Goal: Browse casually: Explore the website without a specific task or goal

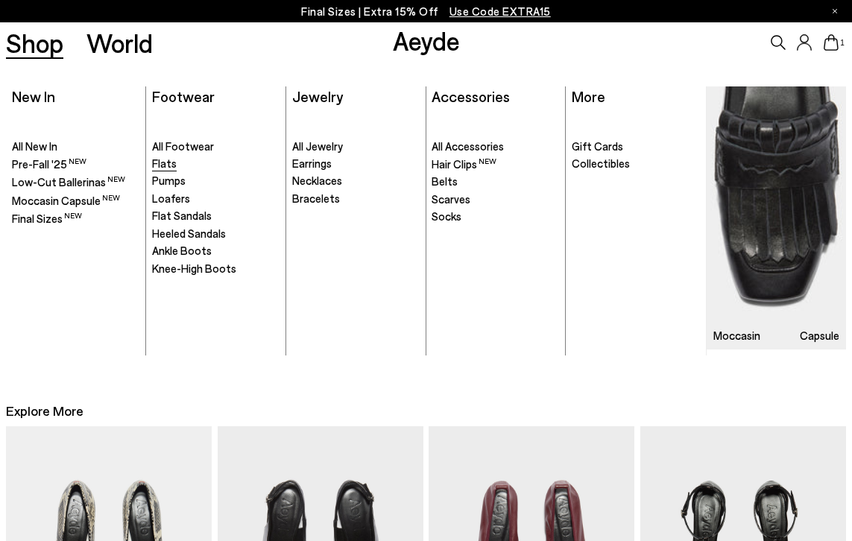
click at [169, 165] on span "Flats" at bounding box center [164, 163] width 25 height 13
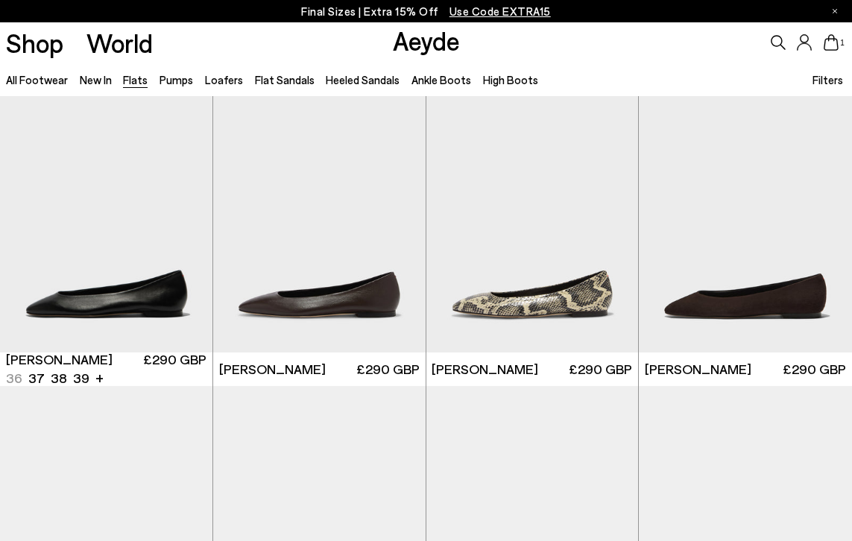
scroll to position [24, 0]
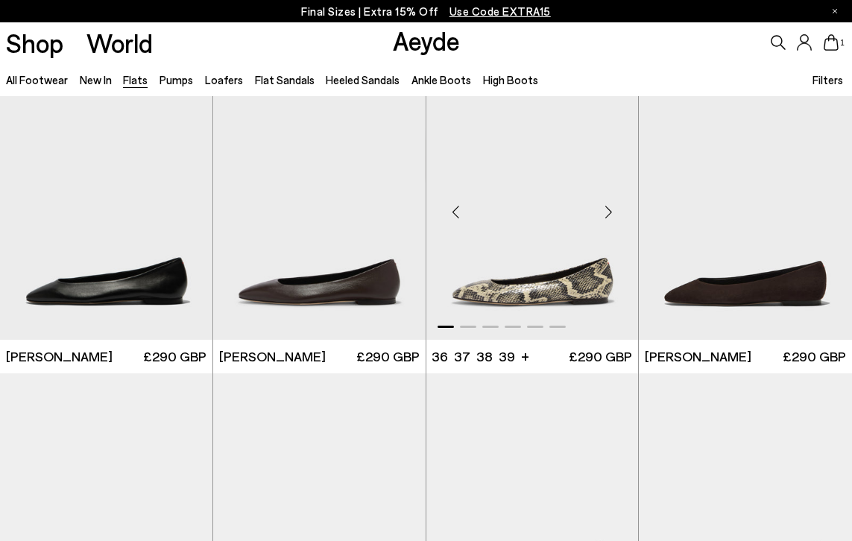
click at [603, 221] on div "Next slide" at bounding box center [608, 211] width 45 height 45
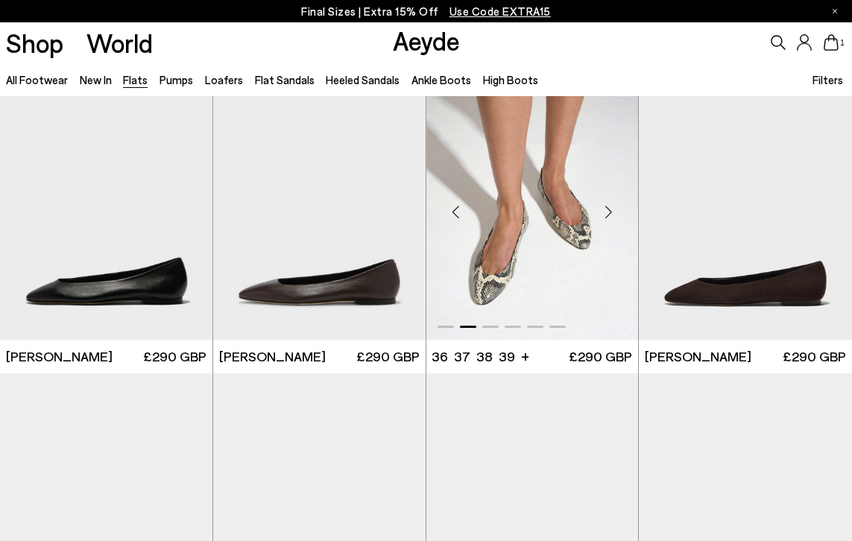
click at [604, 219] on div "Next slide" at bounding box center [608, 211] width 45 height 45
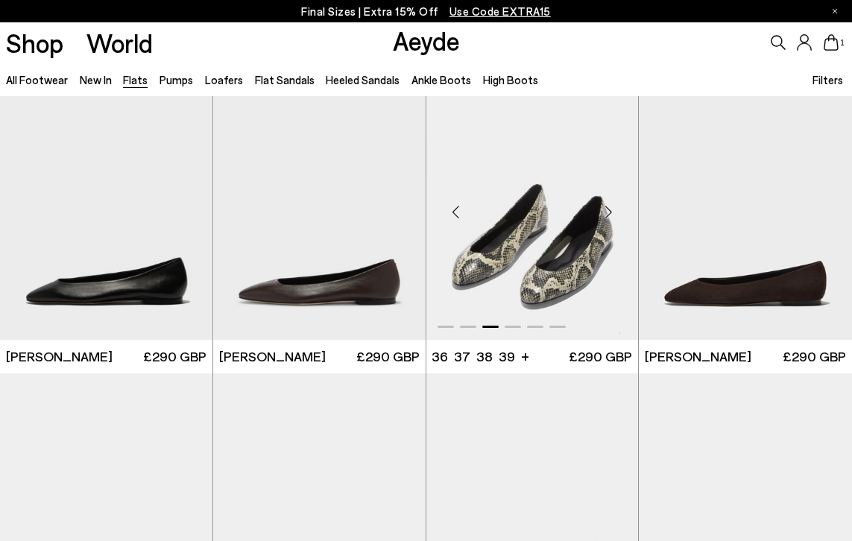
click at [604, 219] on div "Next slide" at bounding box center [608, 211] width 45 height 45
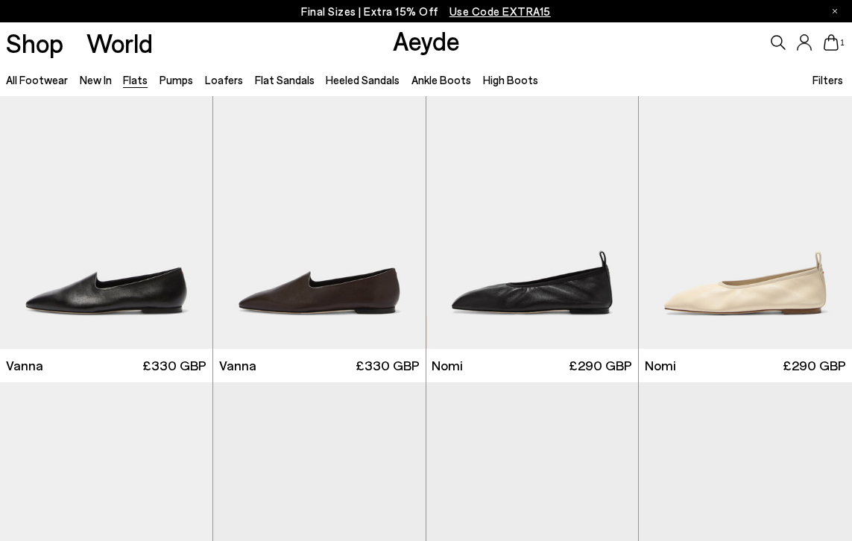
scroll to position [362, 0]
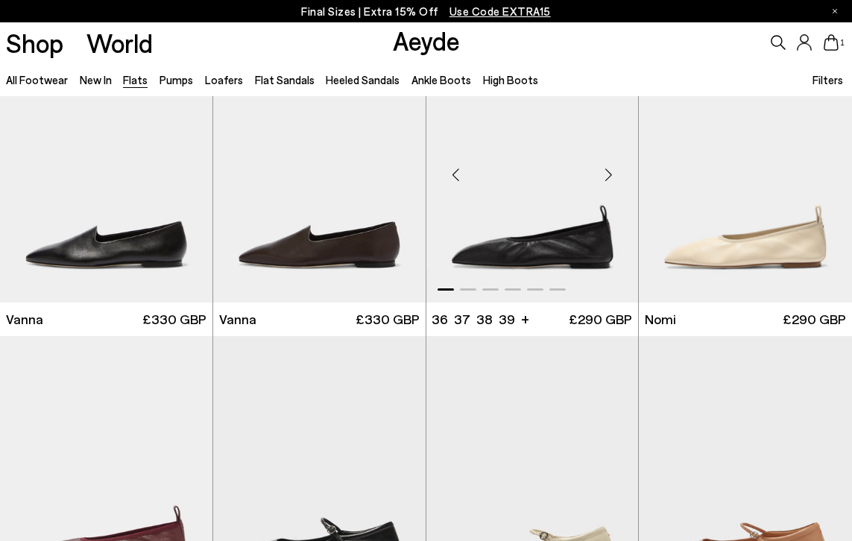
click at [613, 175] on div "Next slide" at bounding box center [608, 175] width 45 height 45
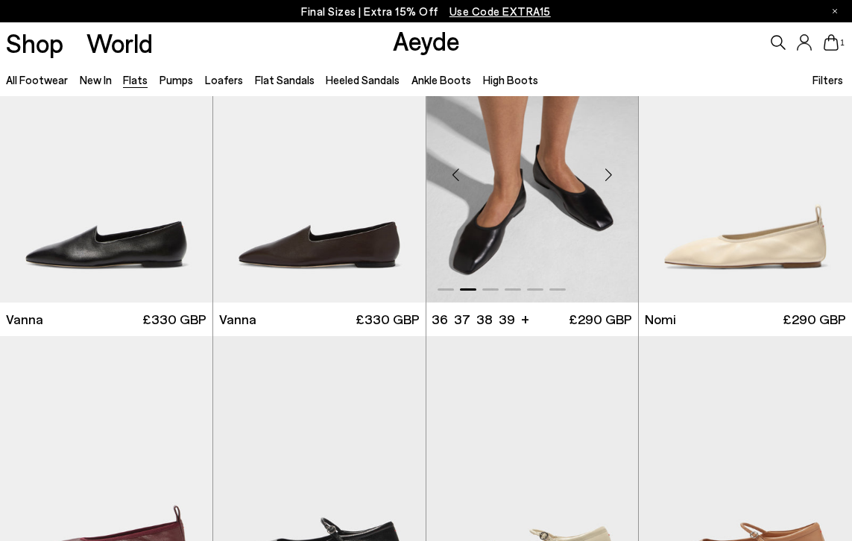
click at [613, 175] on div "Next slide" at bounding box center [608, 175] width 45 height 45
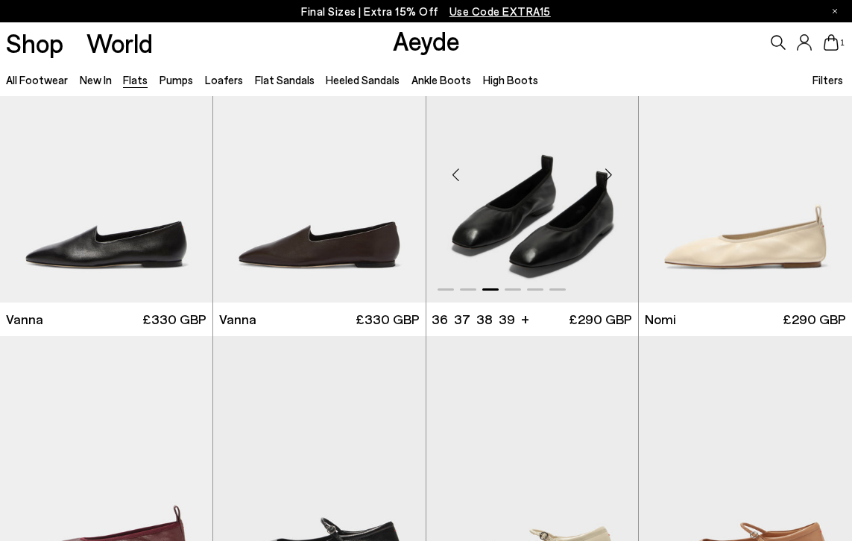
click at [613, 175] on div "Next slide" at bounding box center [608, 175] width 45 height 45
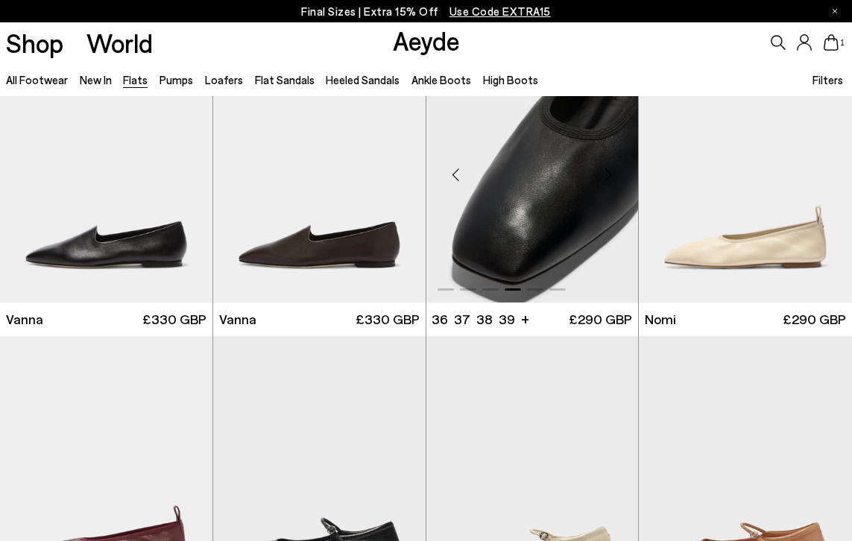
click at [613, 175] on div "Next slide" at bounding box center [608, 175] width 45 height 45
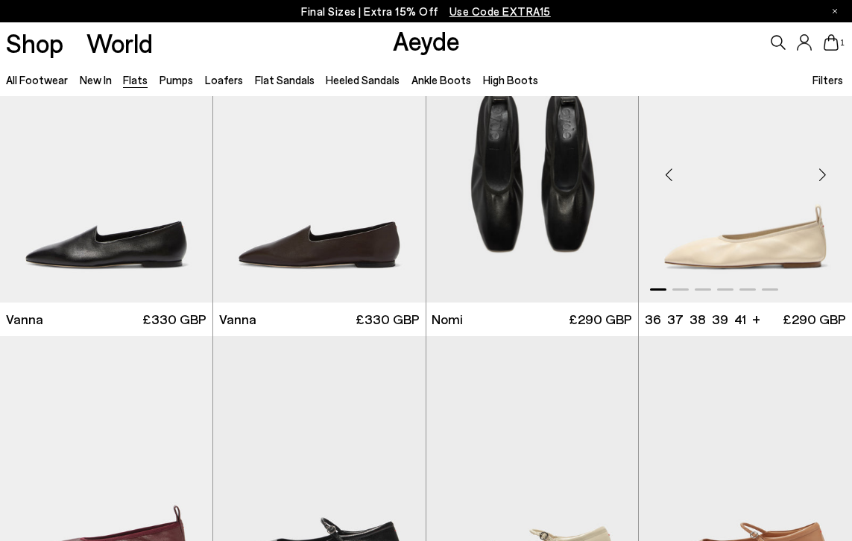
click at [832, 171] on div "Next slide" at bounding box center [822, 175] width 45 height 45
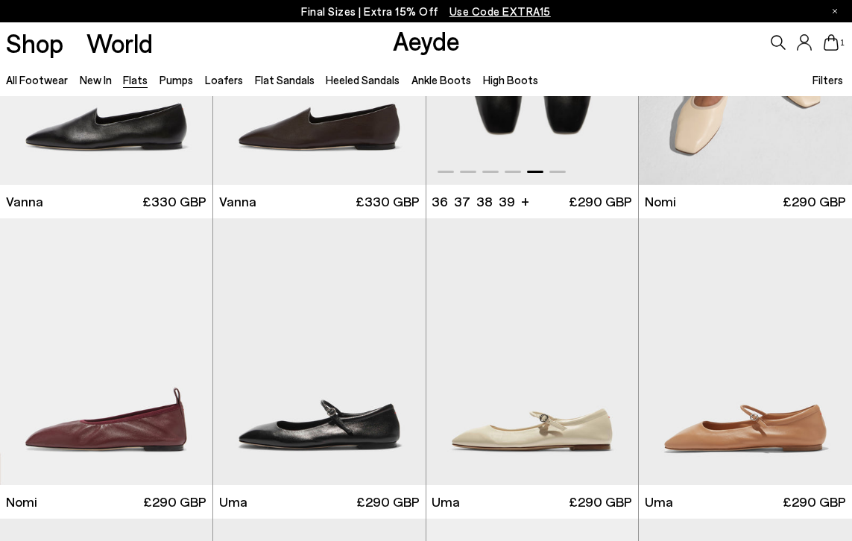
scroll to position [573, 0]
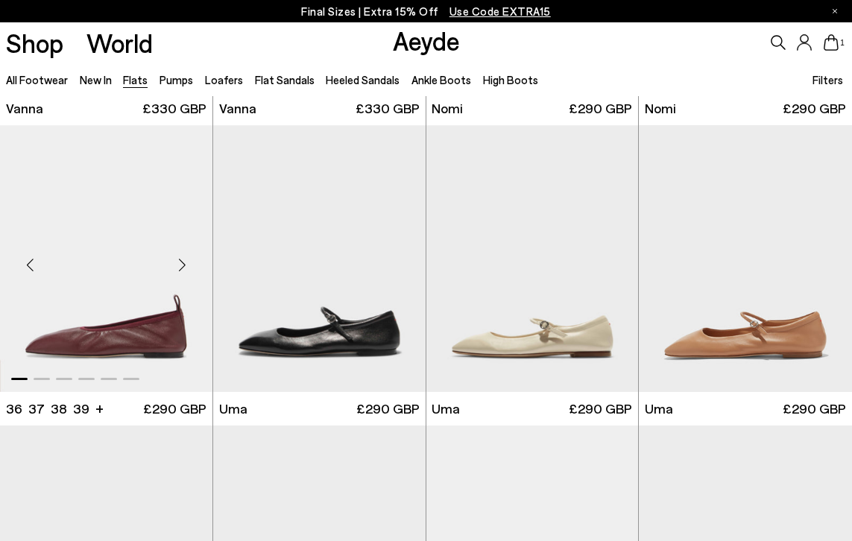
click at [183, 268] on div "Next slide" at bounding box center [182, 264] width 45 height 45
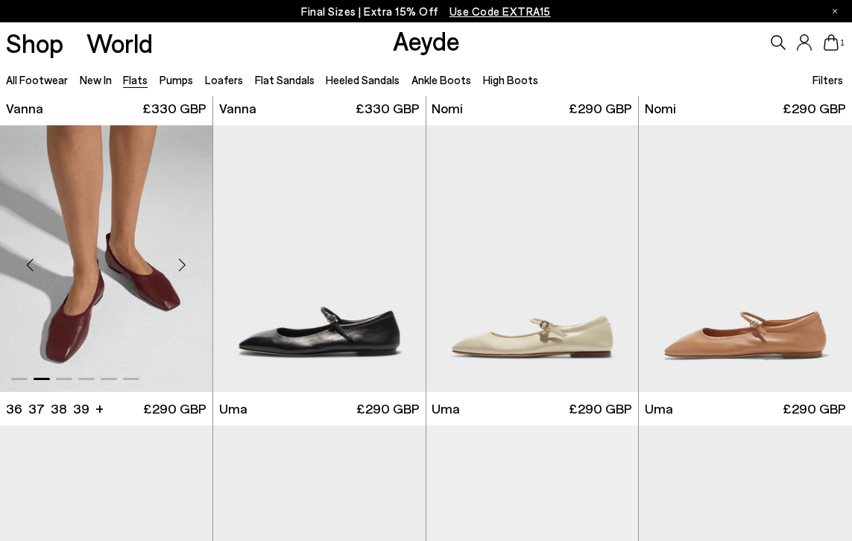
click at [183, 268] on div "Next slide" at bounding box center [182, 264] width 45 height 45
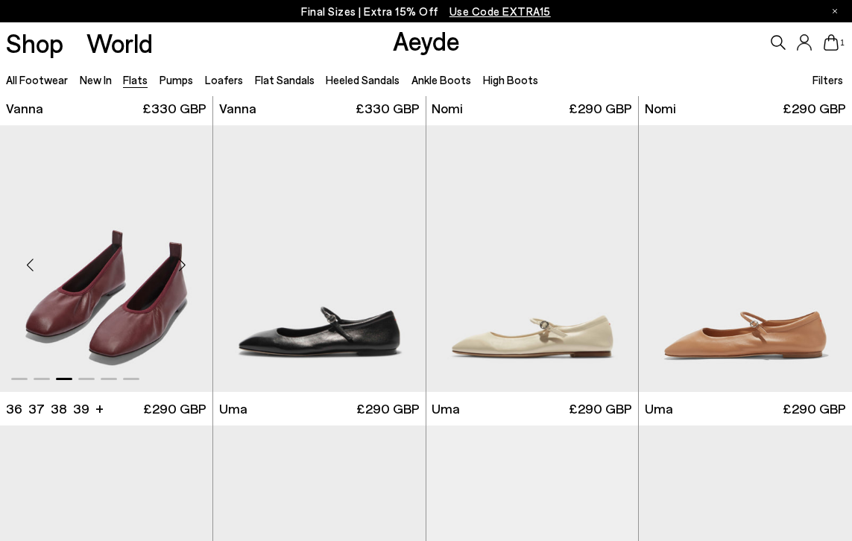
click at [183, 268] on div "Next slide" at bounding box center [182, 264] width 45 height 45
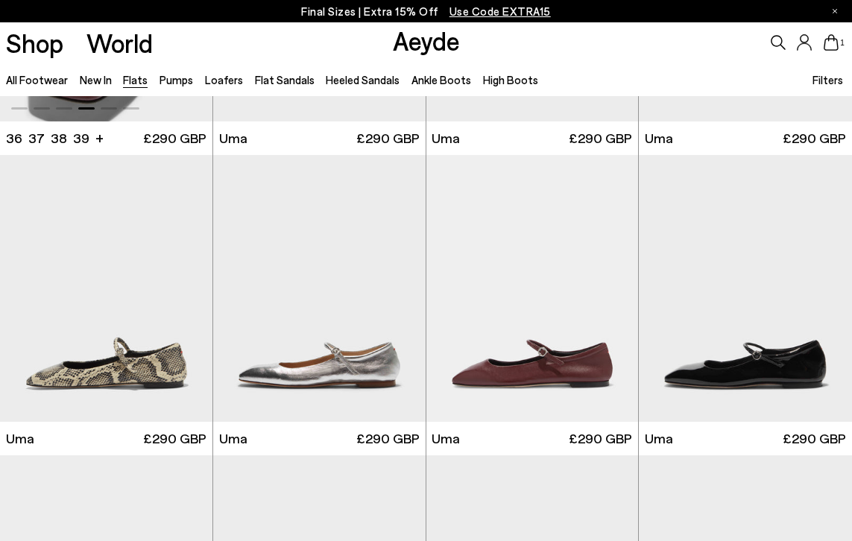
scroll to position [862, 0]
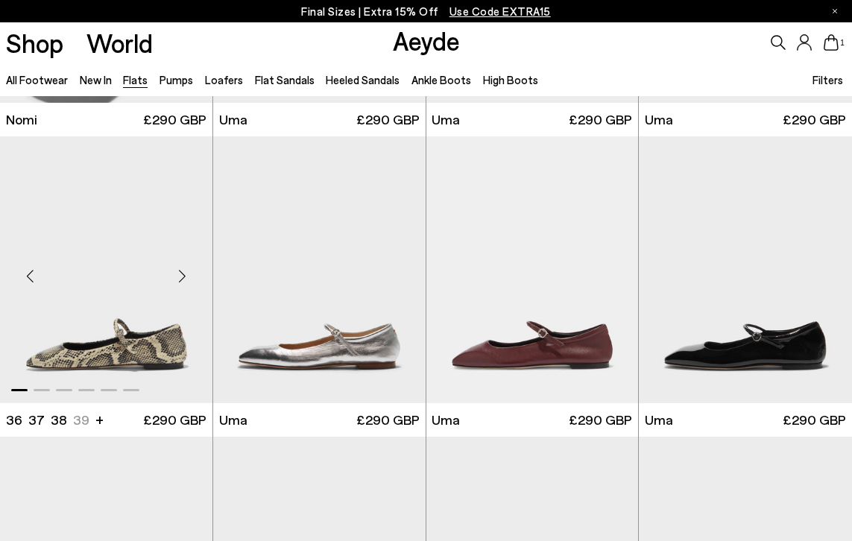
click at [186, 274] on div "Next slide" at bounding box center [182, 276] width 45 height 45
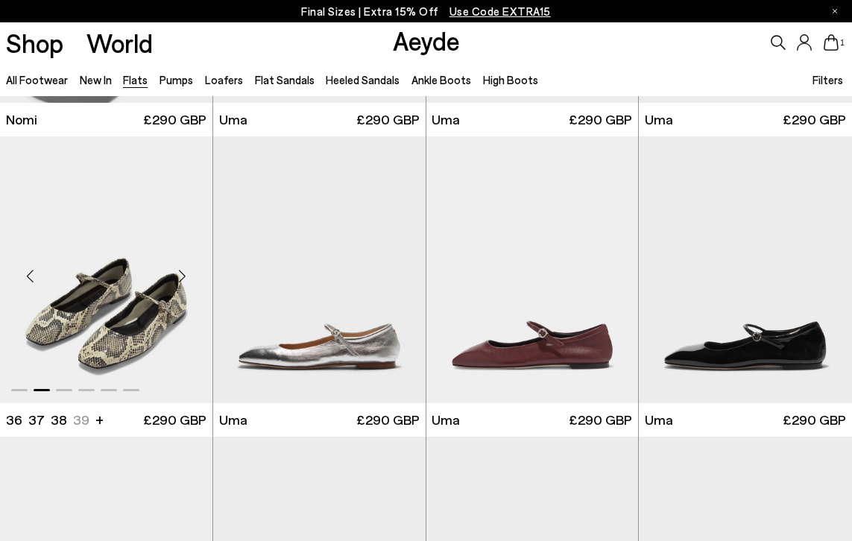
click at [186, 274] on div "Next slide" at bounding box center [182, 276] width 45 height 45
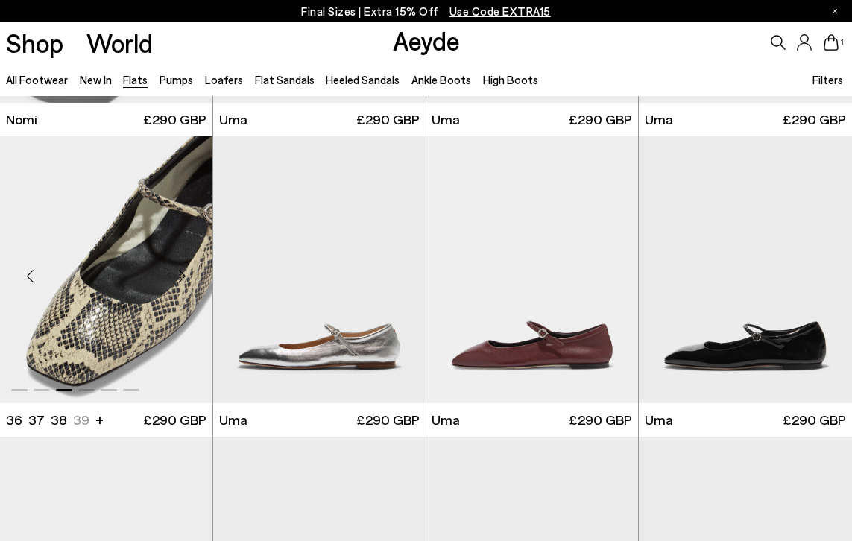
click at [186, 274] on div "Next slide" at bounding box center [182, 276] width 45 height 45
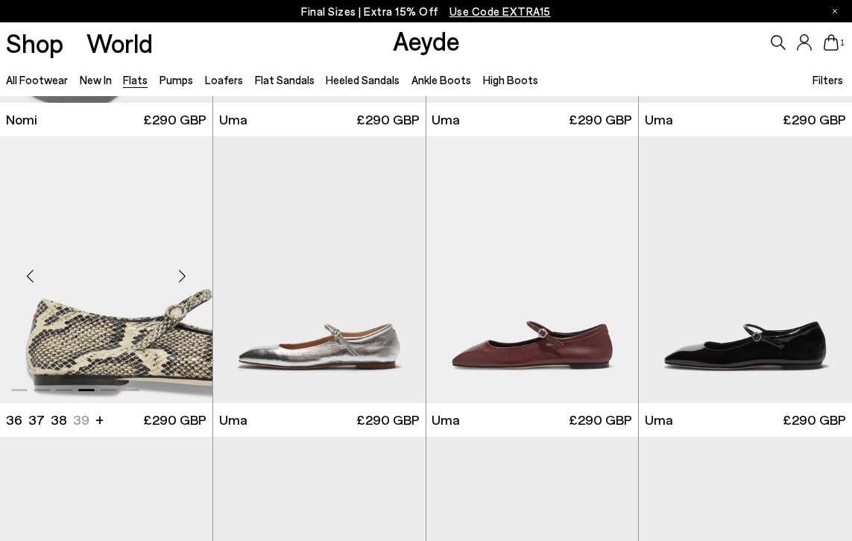
click at [186, 274] on div "Next slide" at bounding box center [182, 276] width 45 height 45
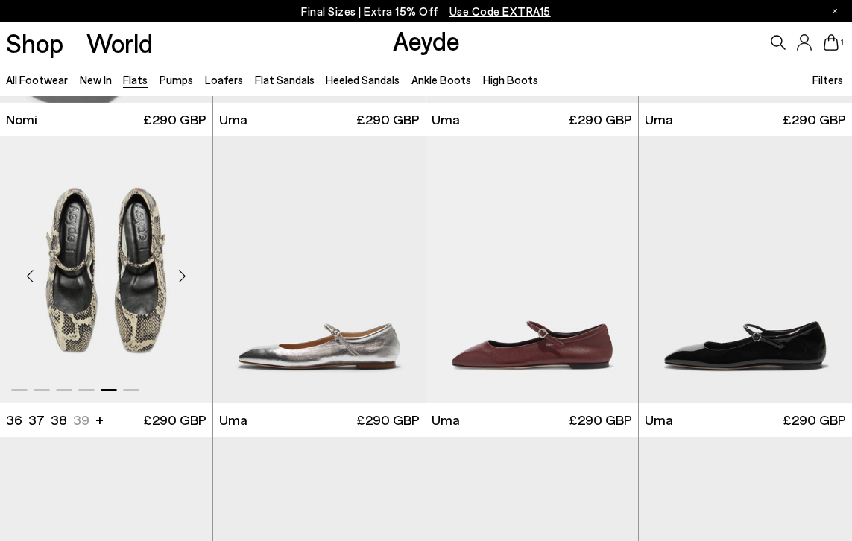
click at [186, 274] on div "Next slide" at bounding box center [182, 276] width 45 height 45
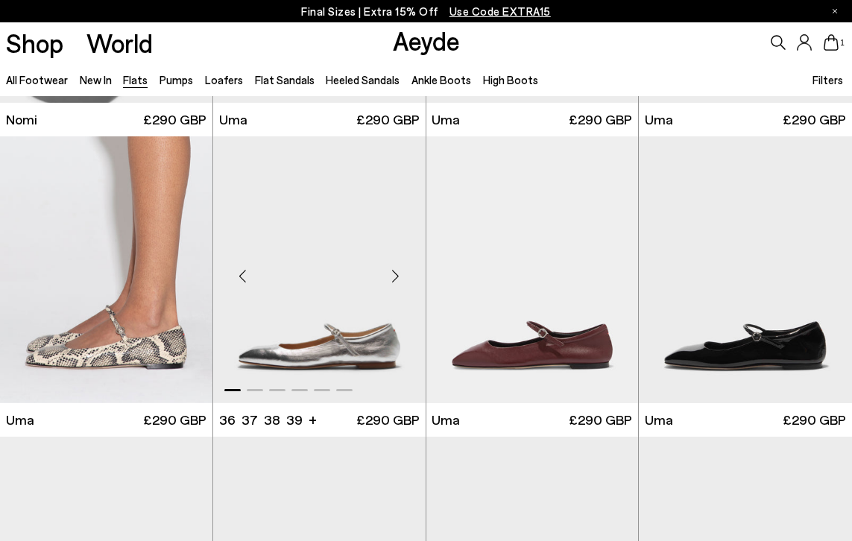
click at [399, 282] on div "Next slide" at bounding box center [396, 276] width 45 height 45
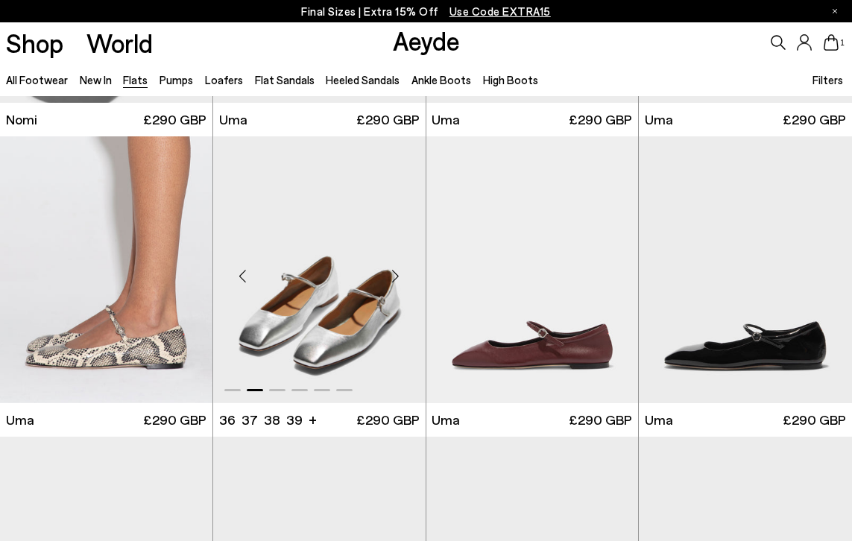
click at [399, 282] on div "Next slide" at bounding box center [396, 276] width 45 height 45
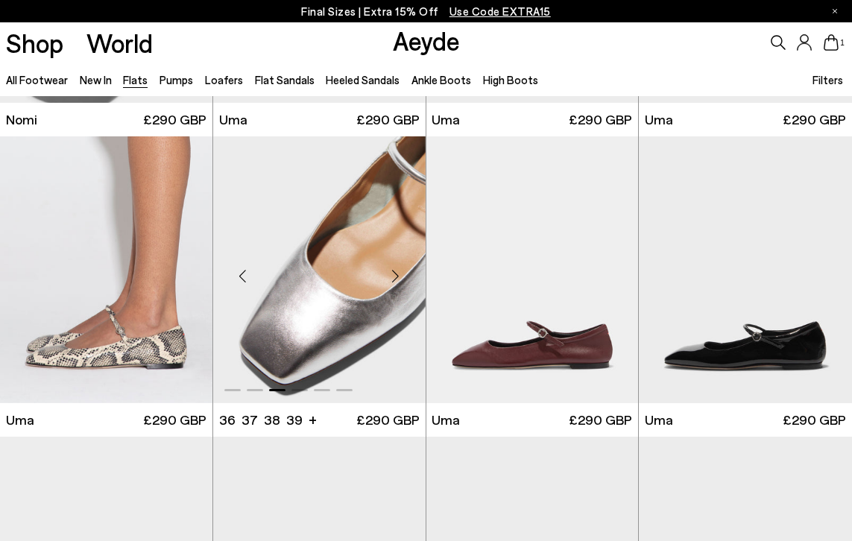
click at [399, 282] on div "Next slide" at bounding box center [396, 276] width 45 height 45
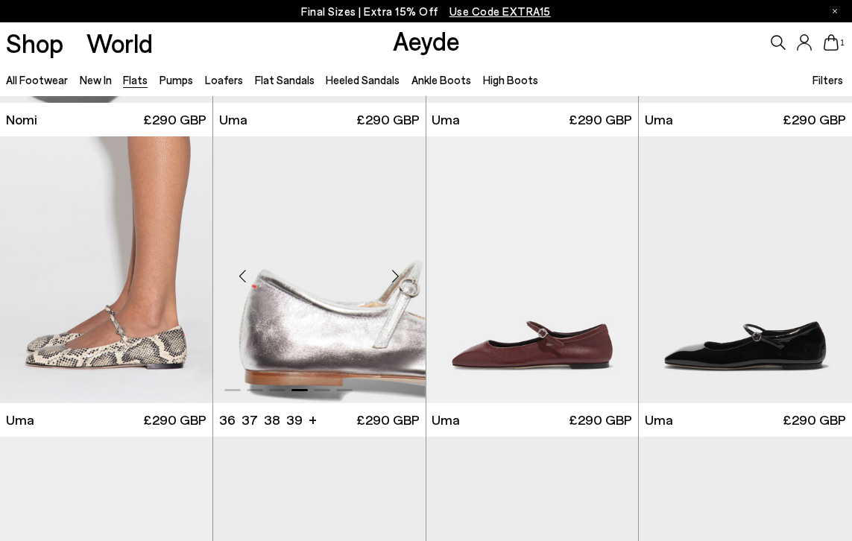
click at [399, 282] on div "Next slide" at bounding box center [396, 276] width 45 height 45
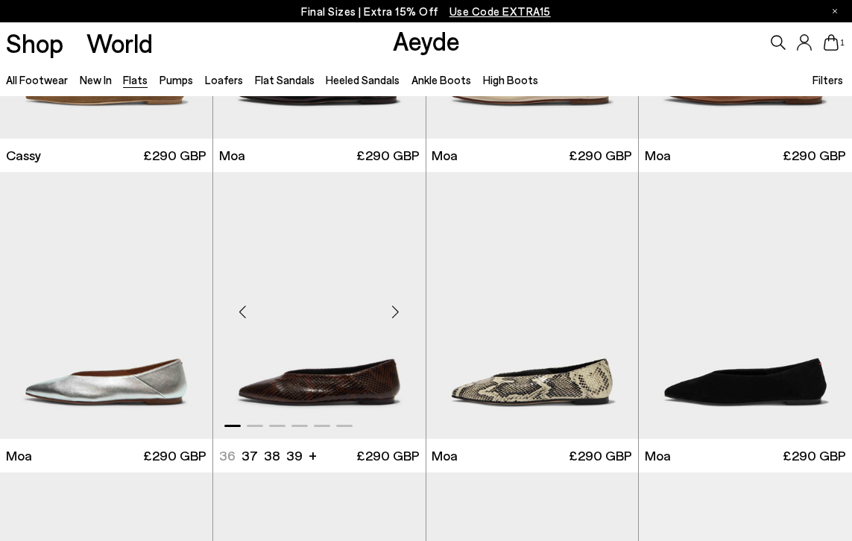
scroll to position [1814, 0]
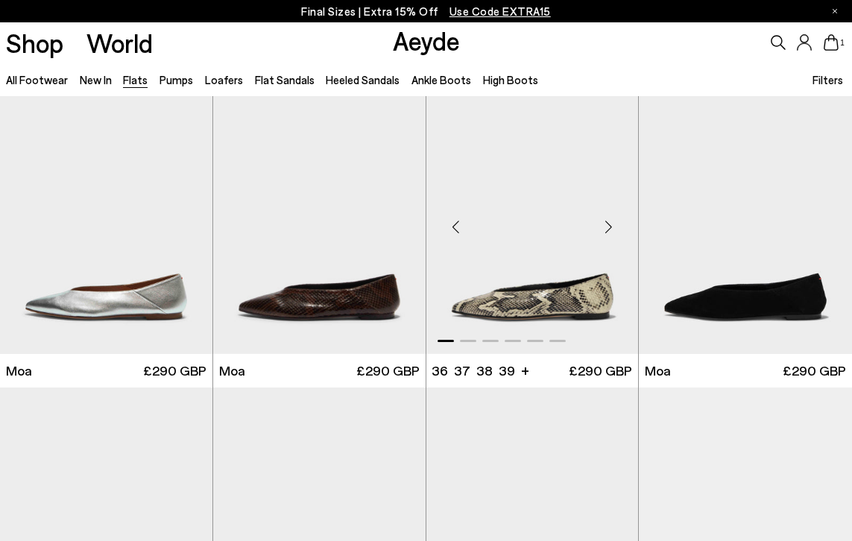
click at [613, 224] on div "Next slide" at bounding box center [608, 226] width 45 height 45
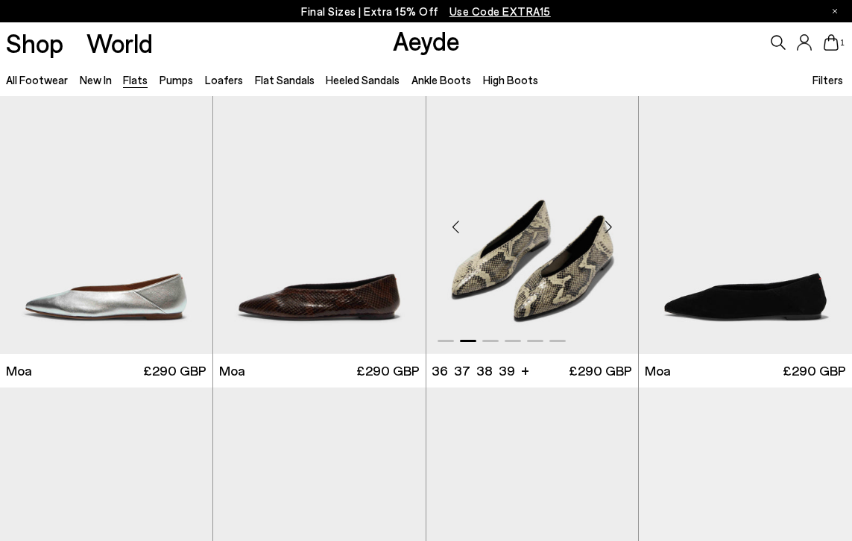
click at [613, 224] on div "Next slide" at bounding box center [608, 226] width 45 height 45
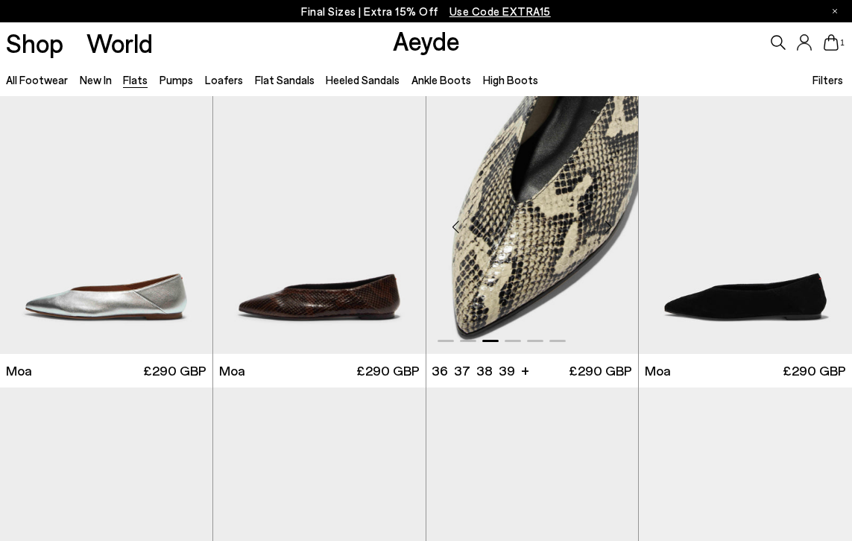
click at [613, 224] on div "Next slide" at bounding box center [608, 226] width 45 height 45
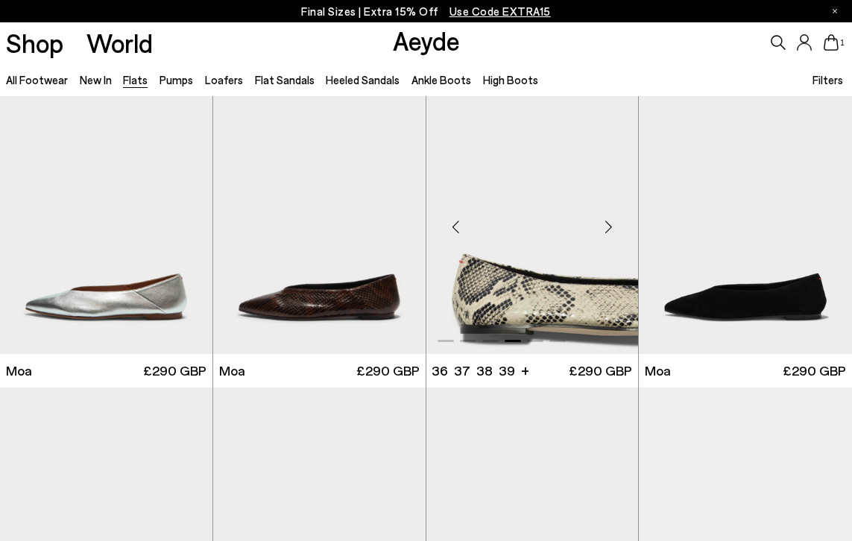
click at [613, 224] on div "Next slide" at bounding box center [608, 226] width 45 height 45
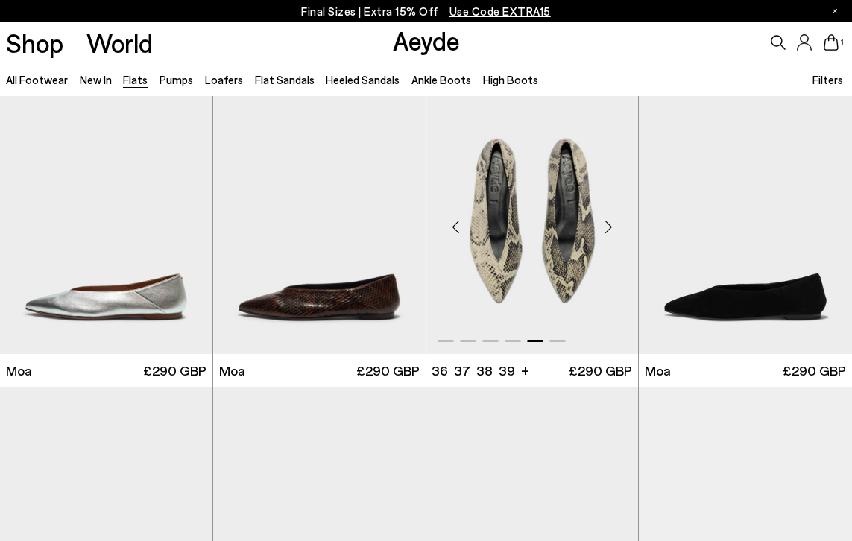
click at [612, 227] on div "Next slide" at bounding box center [608, 226] width 45 height 45
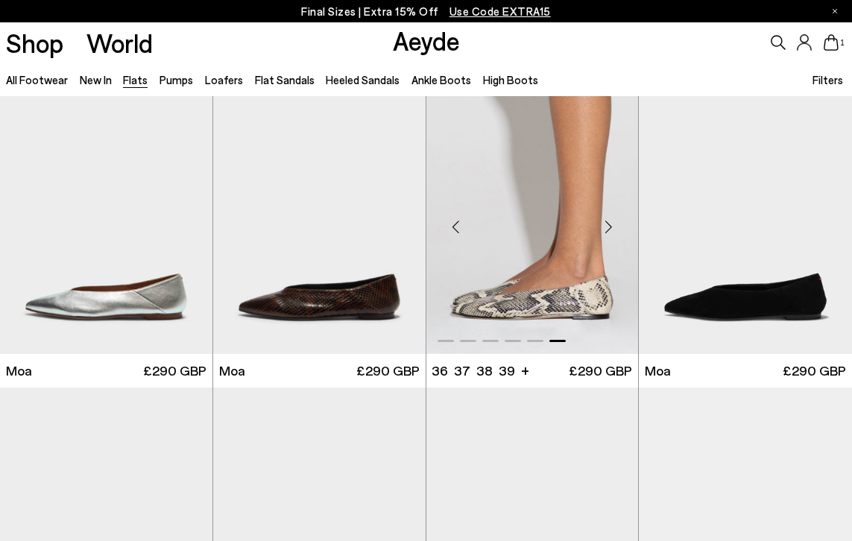
click at [612, 227] on div "Next slide" at bounding box center [608, 226] width 45 height 45
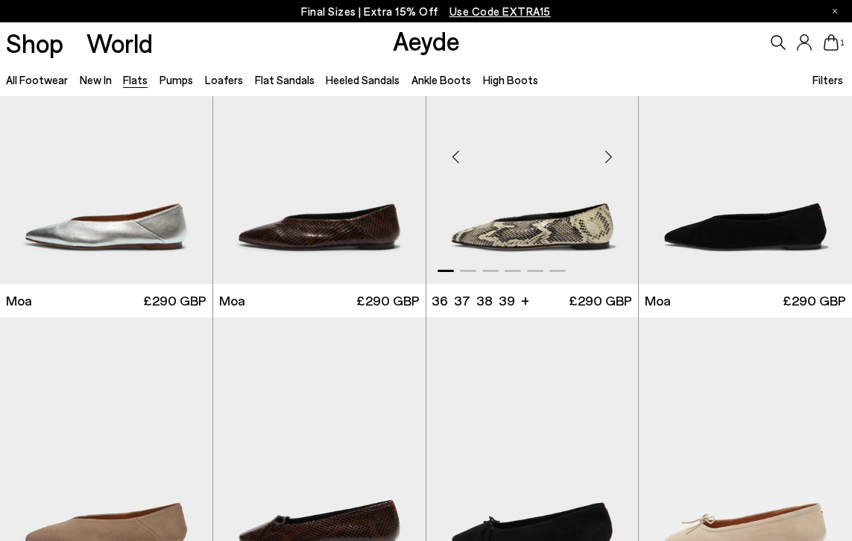
scroll to position [2201, 0]
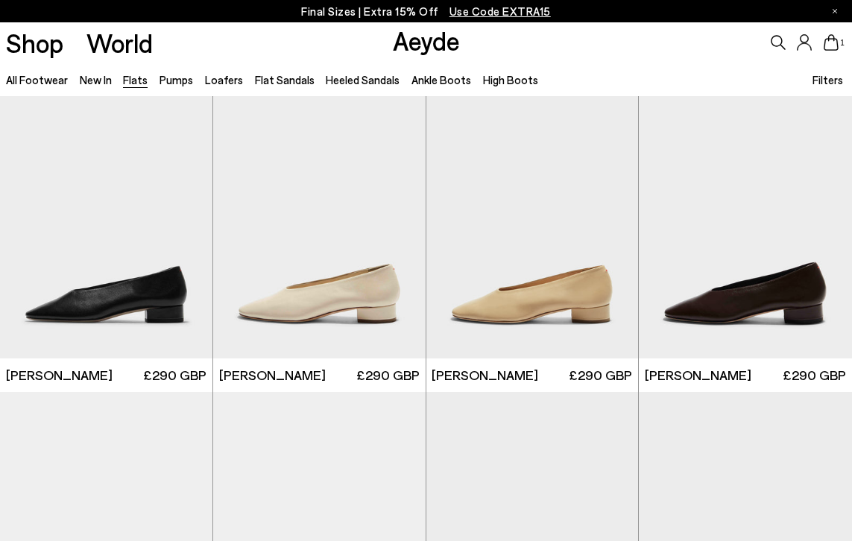
scroll to position [3023, 0]
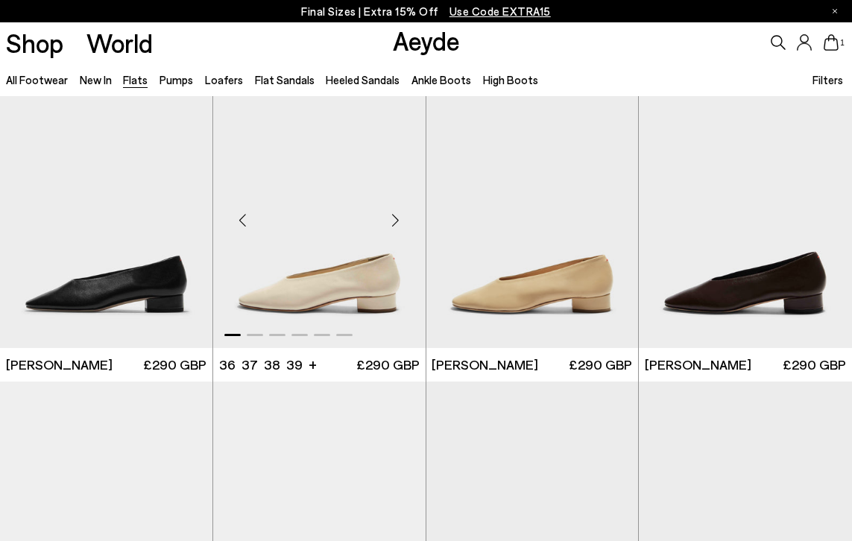
click at [399, 221] on div "Next slide" at bounding box center [396, 220] width 45 height 45
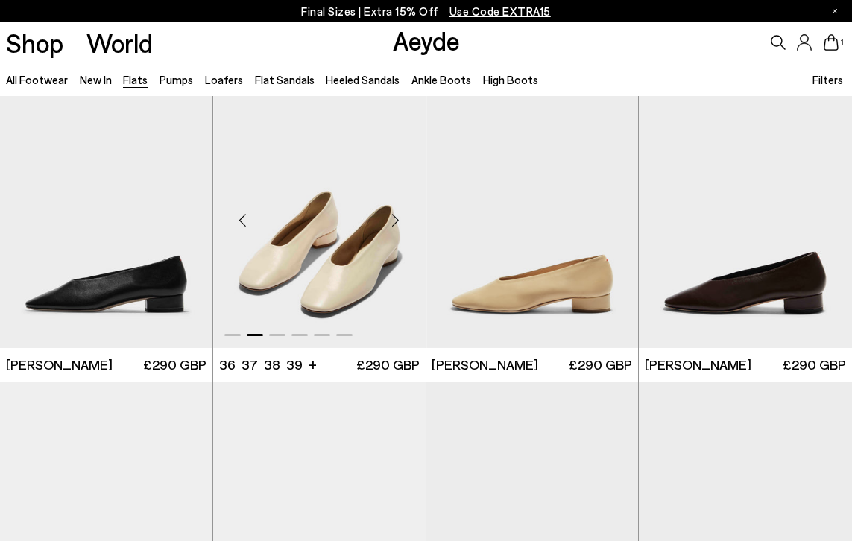
click at [399, 221] on div "Next slide" at bounding box center [396, 220] width 45 height 45
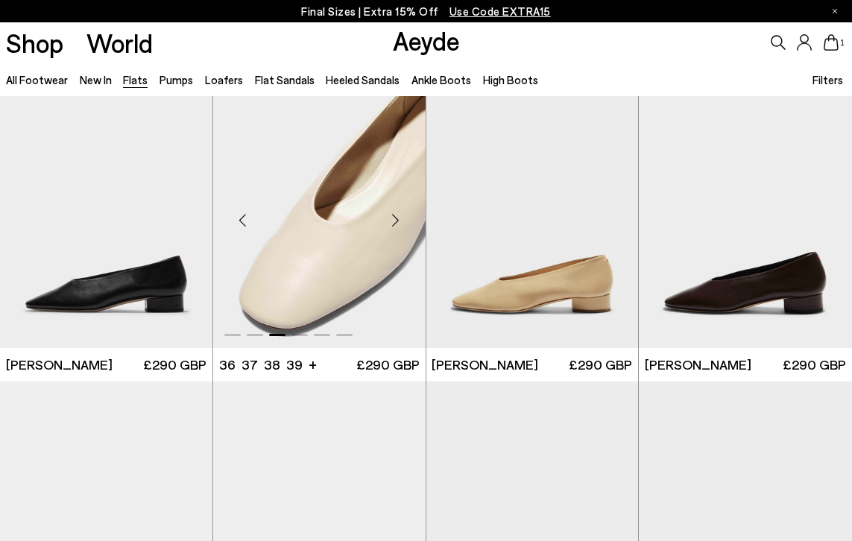
click at [399, 221] on div "Next slide" at bounding box center [396, 220] width 45 height 45
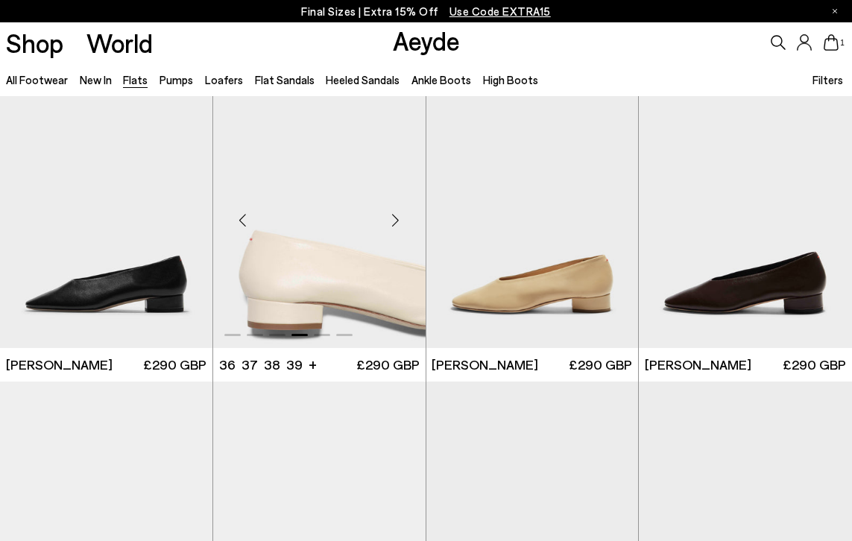
click at [399, 221] on div "Next slide" at bounding box center [396, 220] width 45 height 45
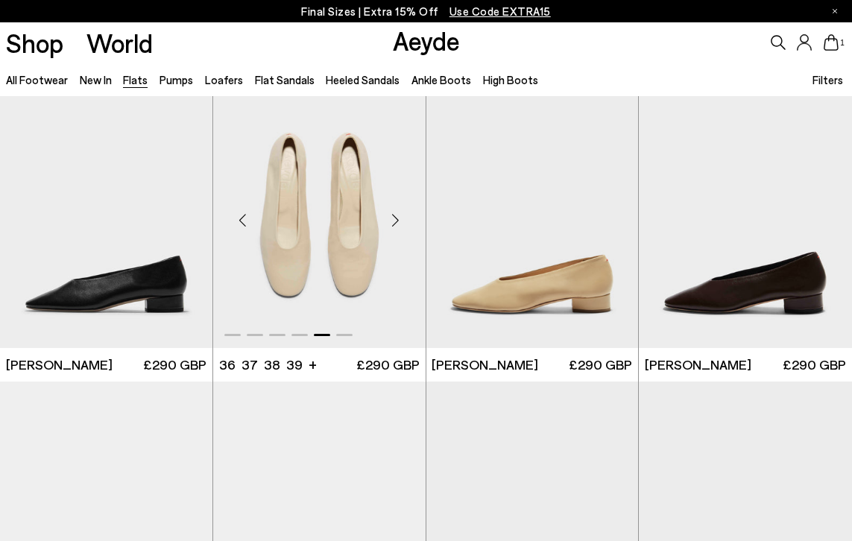
click at [399, 221] on div "Next slide" at bounding box center [396, 220] width 45 height 45
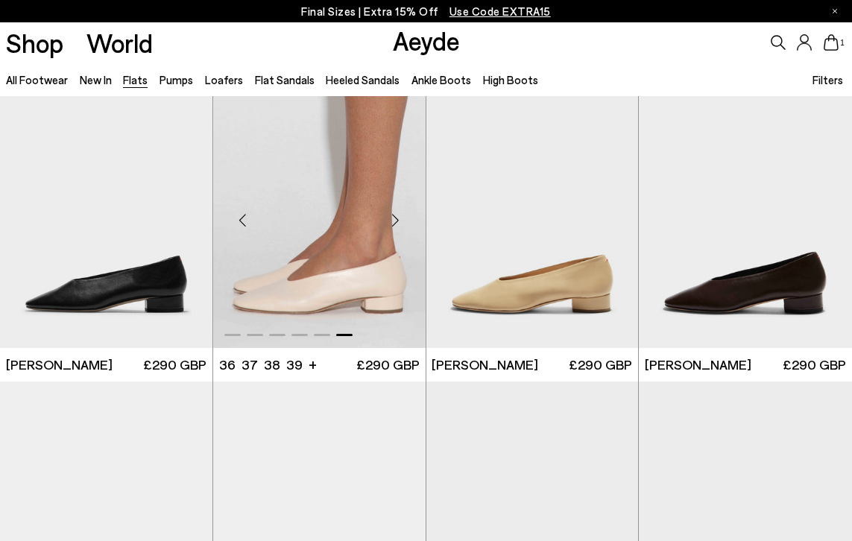
click at [399, 221] on div "Next slide" at bounding box center [396, 220] width 45 height 45
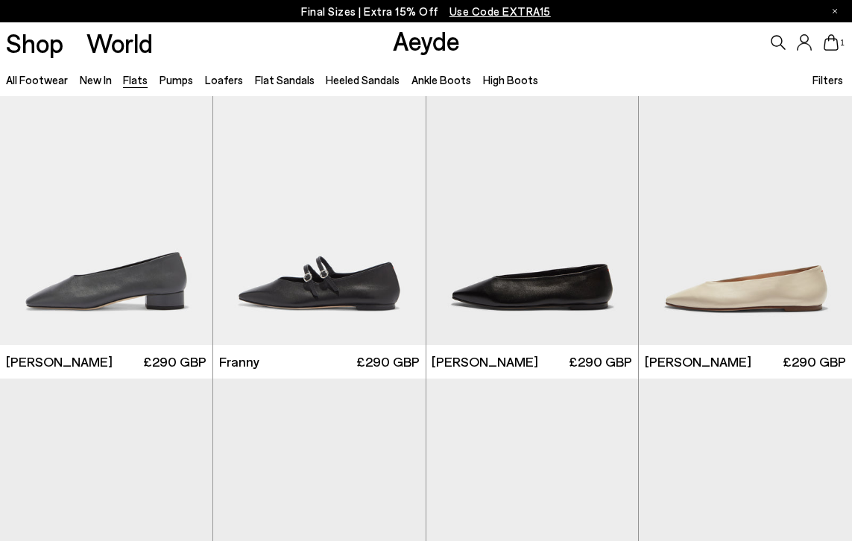
scroll to position [3408, 0]
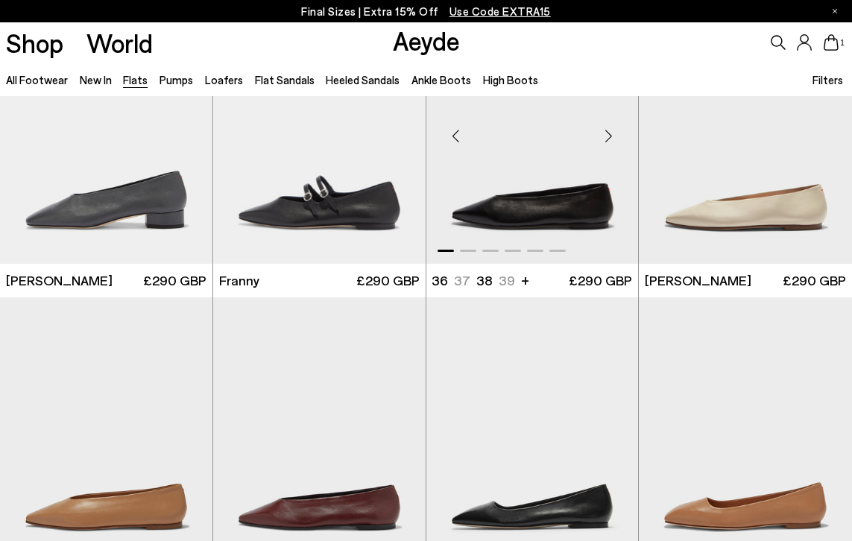
click at [614, 136] on div "Next slide" at bounding box center [608, 136] width 45 height 45
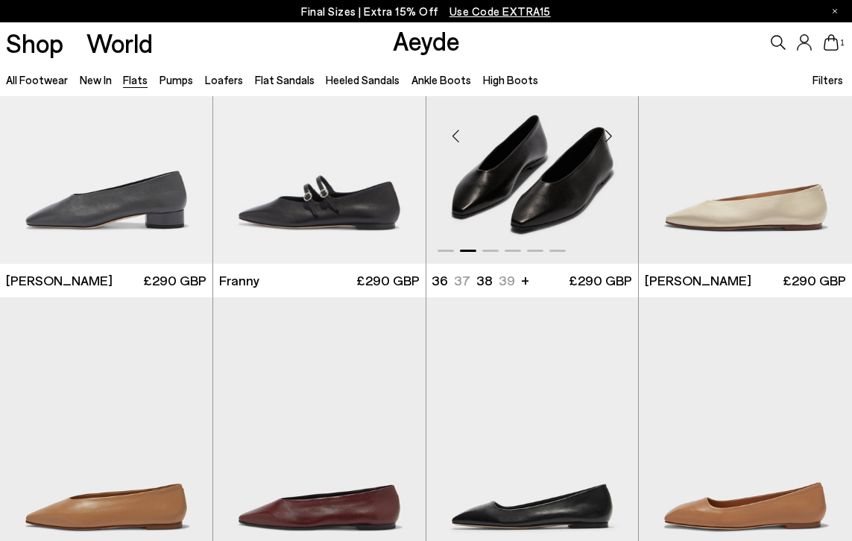
click at [614, 136] on div "Next slide" at bounding box center [608, 136] width 45 height 45
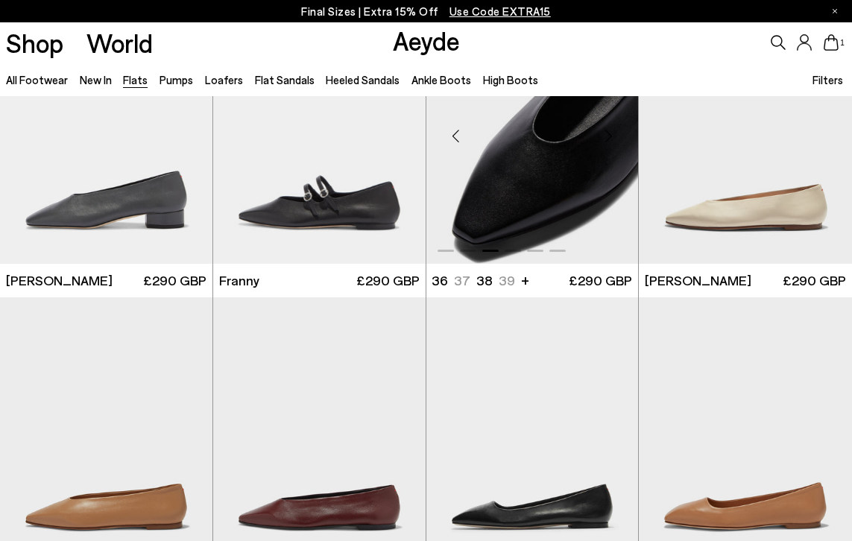
click at [614, 136] on div "Next slide" at bounding box center [608, 136] width 45 height 45
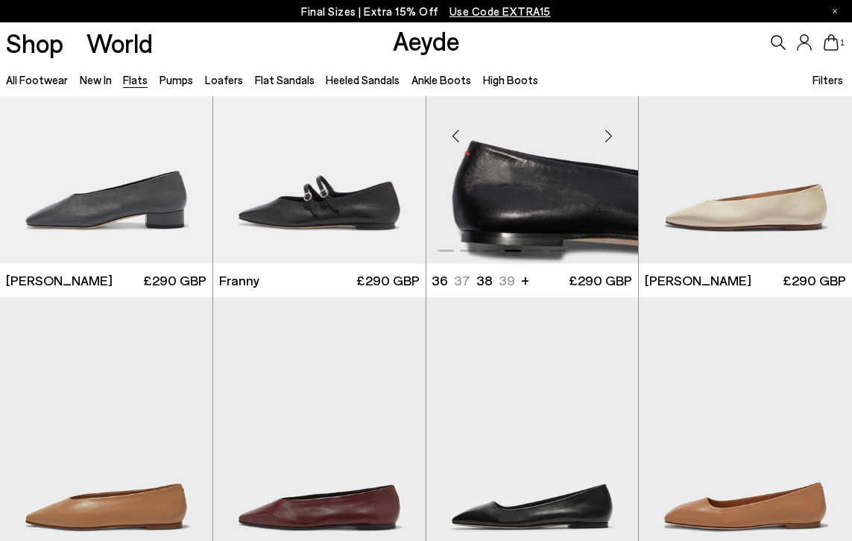
click at [613, 136] on div "Next slide" at bounding box center [608, 136] width 45 height 45
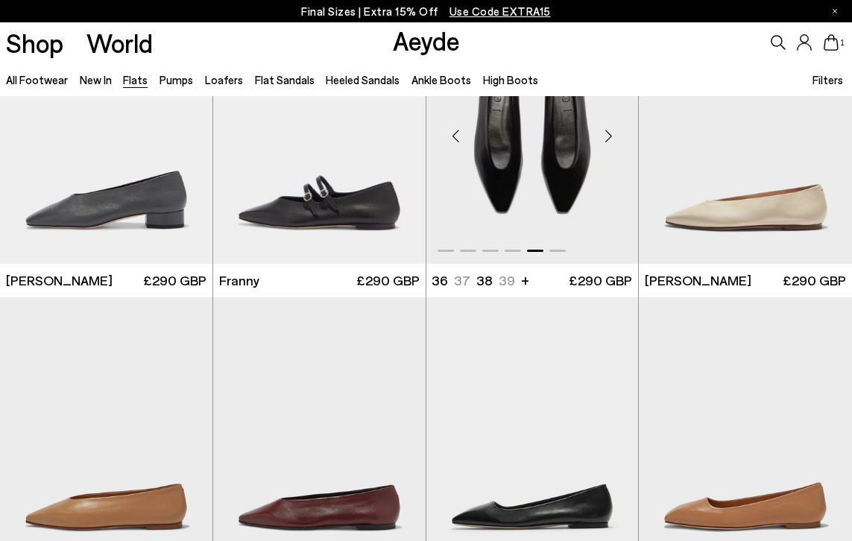
click at [613, 136] on div "Next slide" at bounding box center [608, 136] width 45 height 45
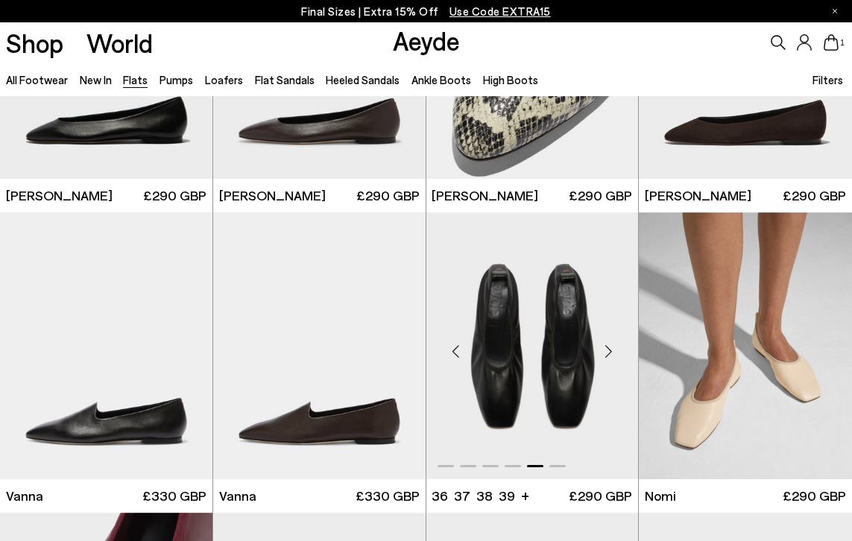
scroll to position [233, 0]
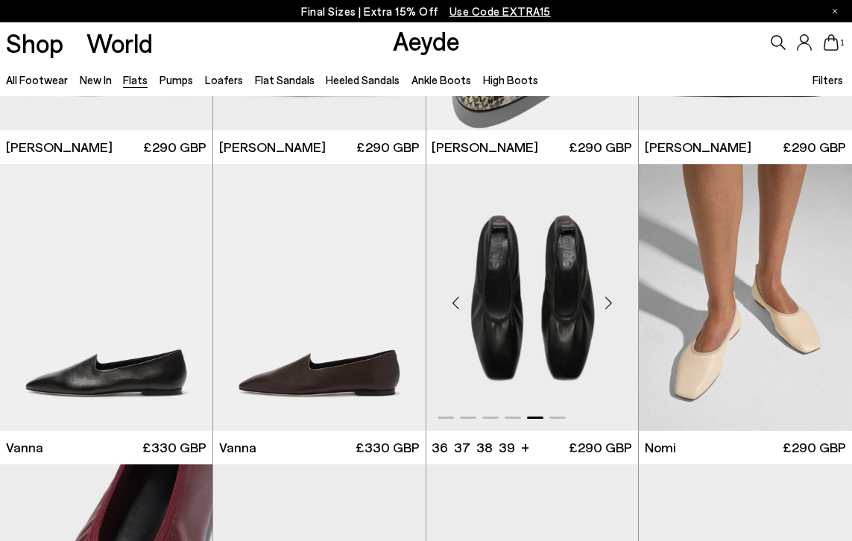
click at [612, 298] on div "Next slide" at bounding box center [608, 303] width 45 height 45
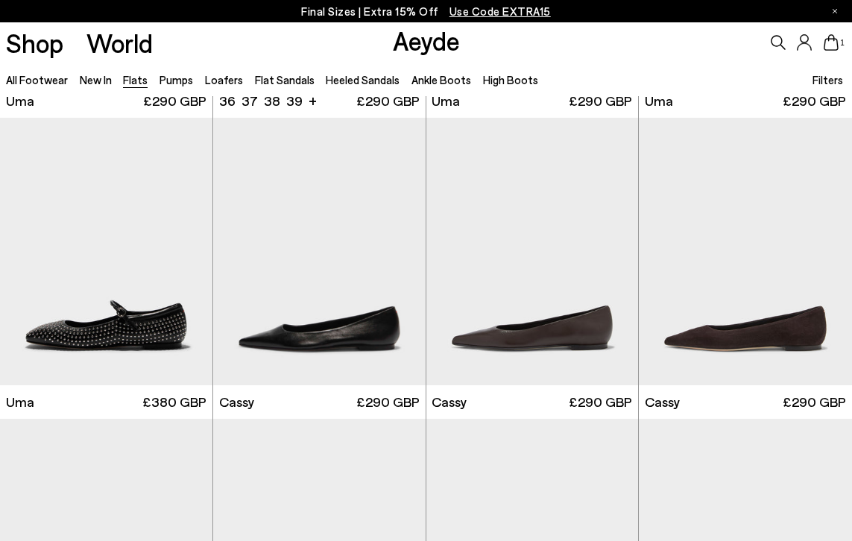
scroll to position [1182, 0]
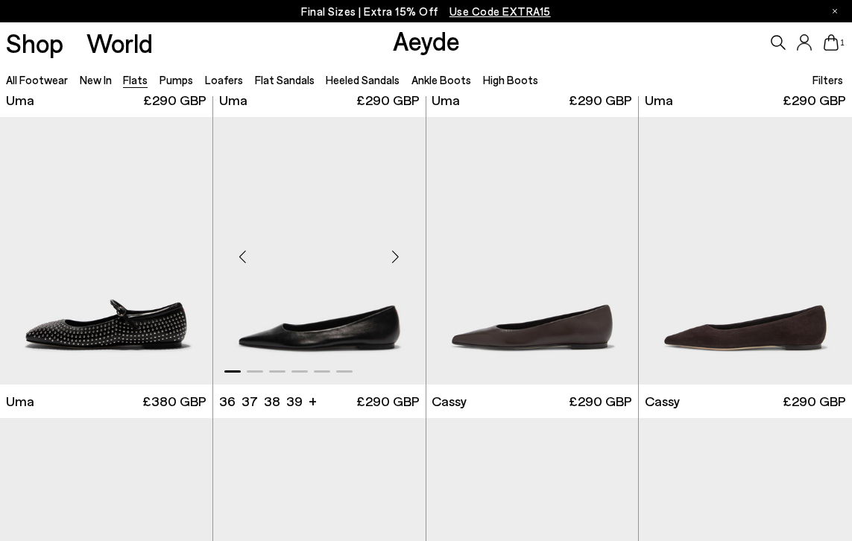
click at [392, 254] on div "Next slide" at bounding box center [396, 257] width 45 height 45
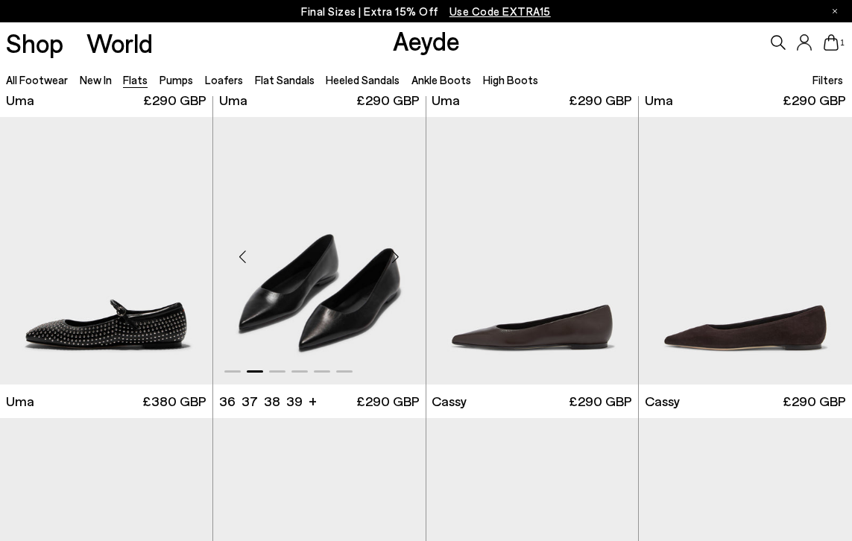
click at [392, 254] on div "Next slide" at bounding box center [396, 257] width 45 height 45
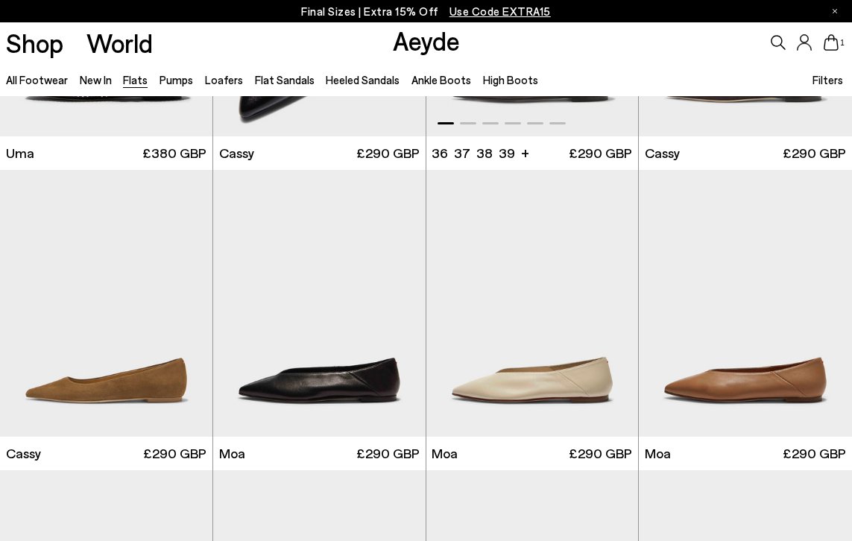
scroll to position [1537, 0]
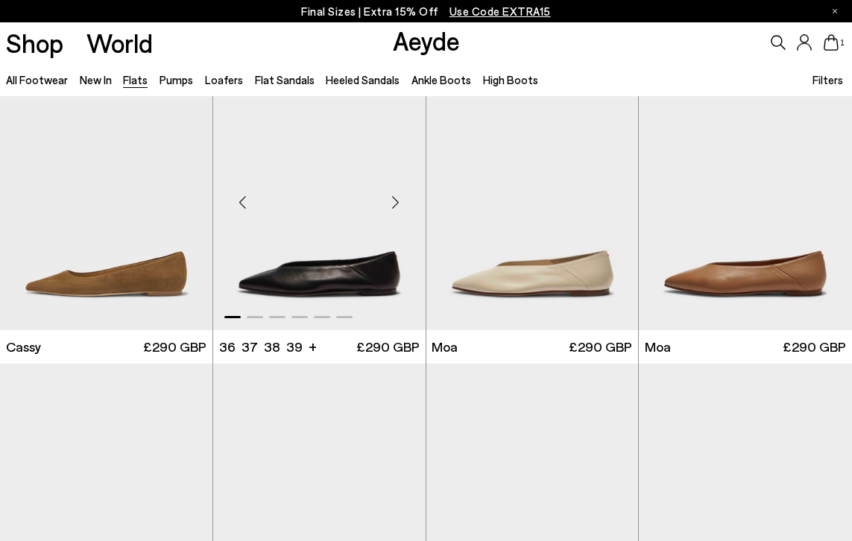
click at [402, 210] on div "Next slide" at bounding box center [396, 202] width 45 height 45
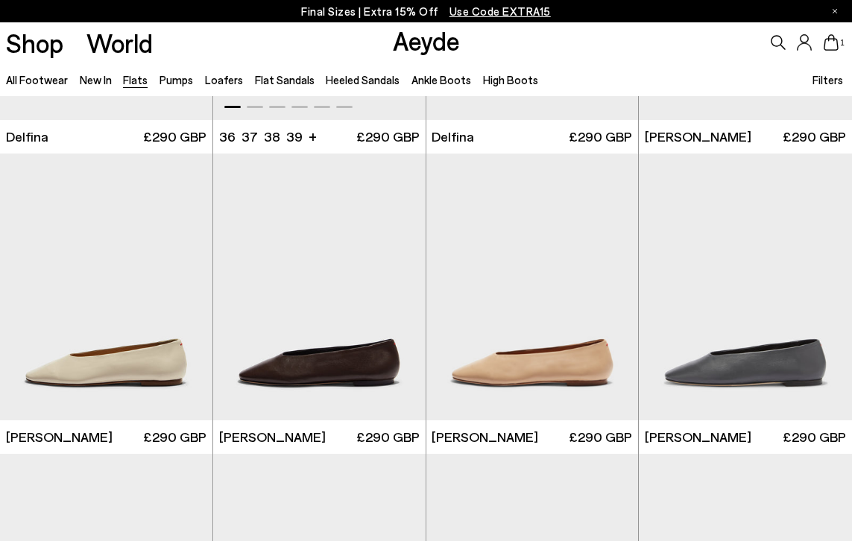
scroll to position [2662, 0]
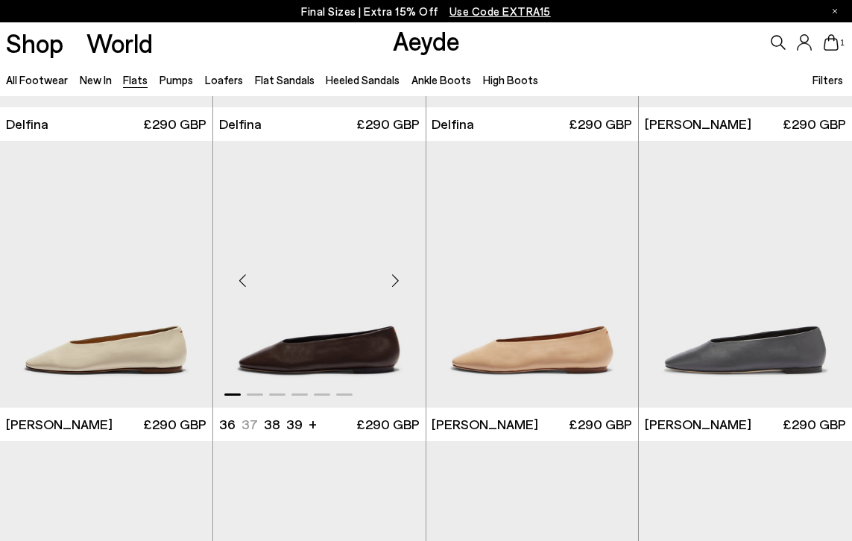
click at [398, 280] on div "Next slide" at bounding box center [396, 280] width 45 height 45
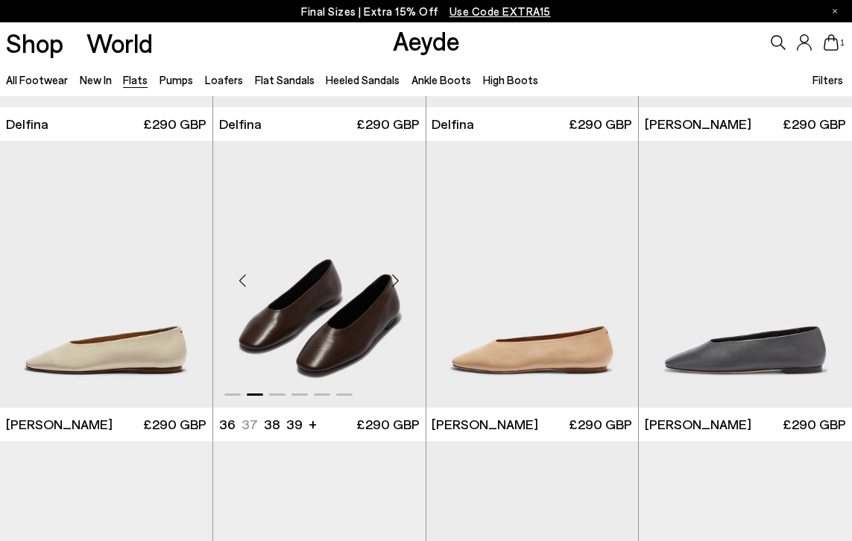
click at [398, 280] on div "Next slide" at bounding box center [396, 280] width 45 height 45
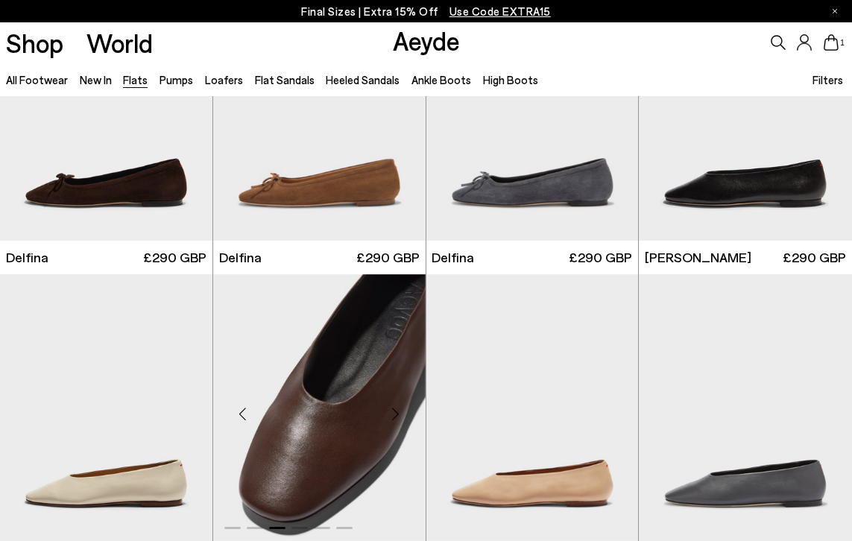
scroll to position [2474, 0]
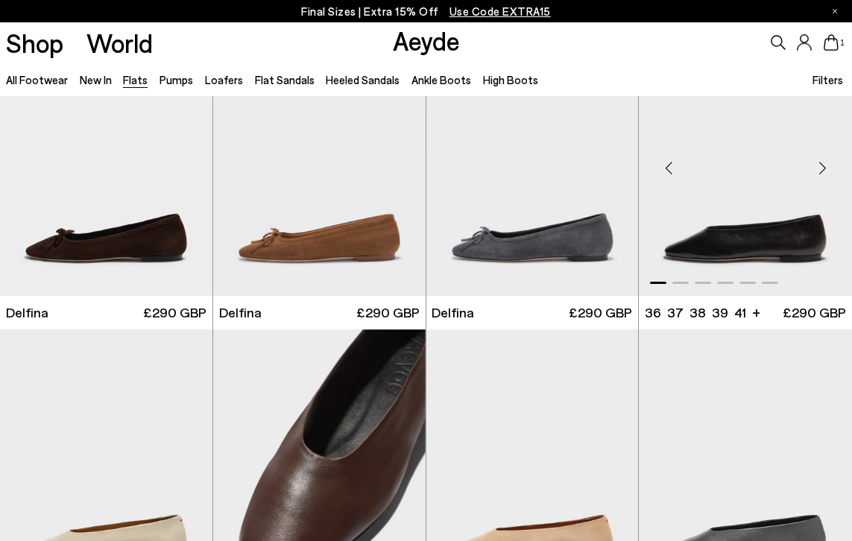
click at [828, 172] on div "Next slide" at bounding box center [822, 168] width 45 height 45
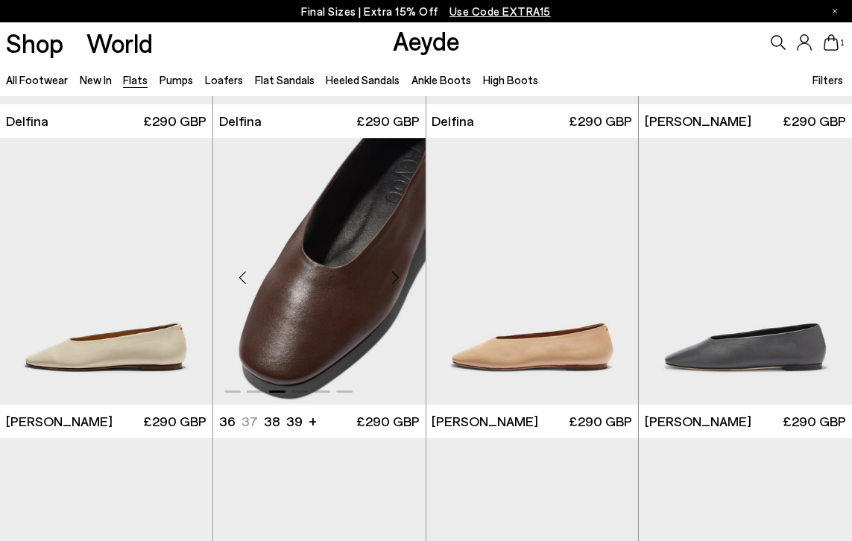
scroll to position [2667, 0]
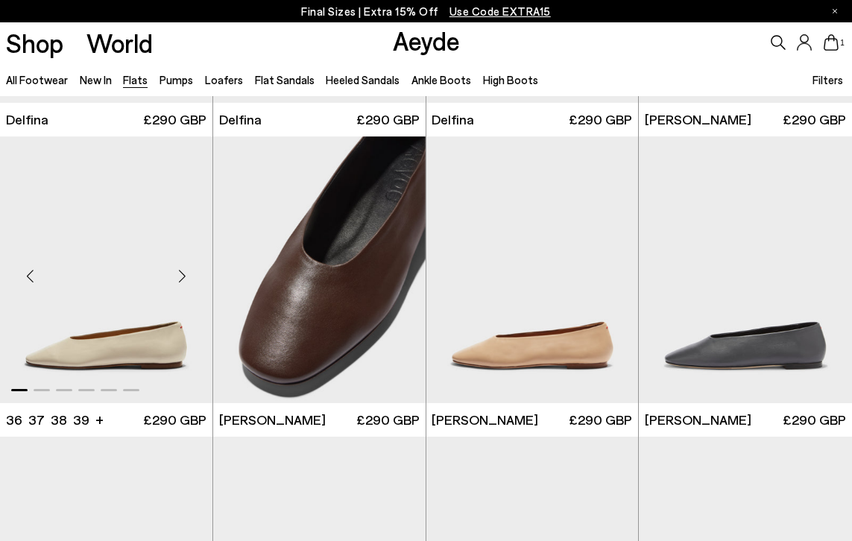
click at [183, 277] on div "Next slide" at bounding box center [182, 276] width 45 height 45
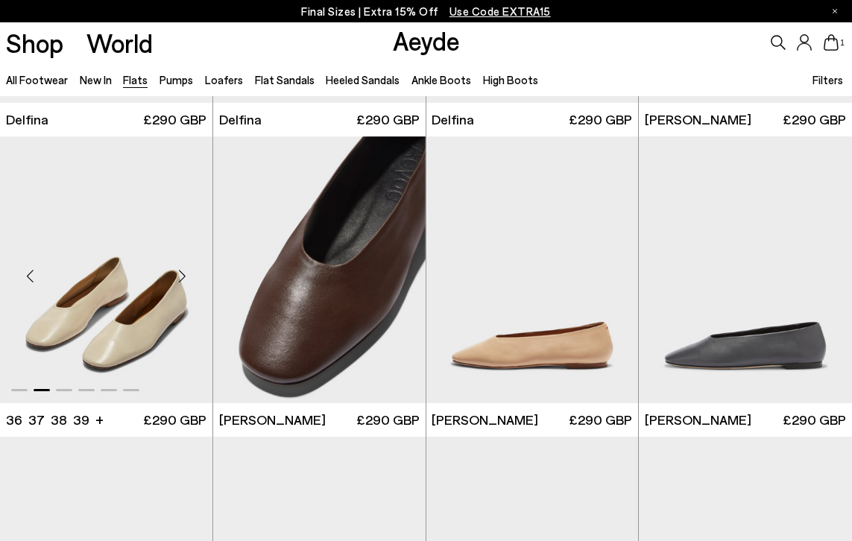
click at [183, 277] on div "Next slide" at bounding box center [182, 276] width 45 height 45
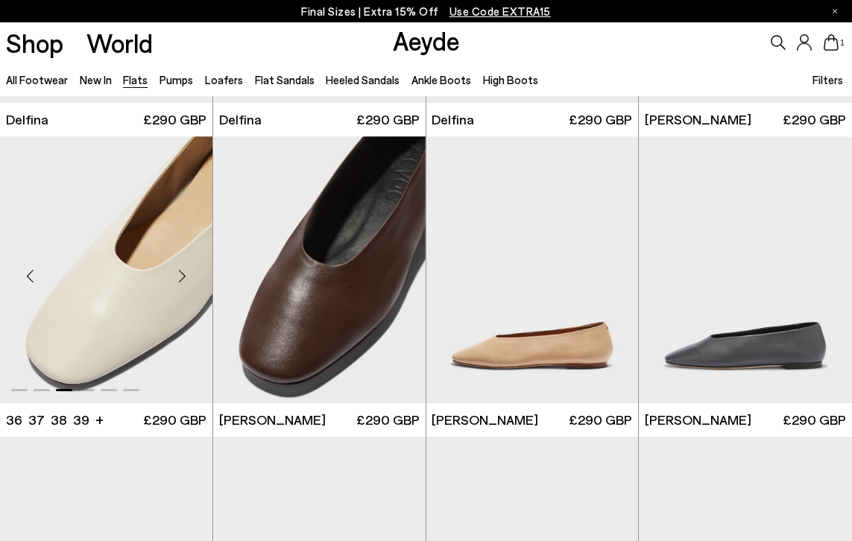
click at [183, 277] on div "Next slide" at bounding box center [182, 276] width 45 height 45
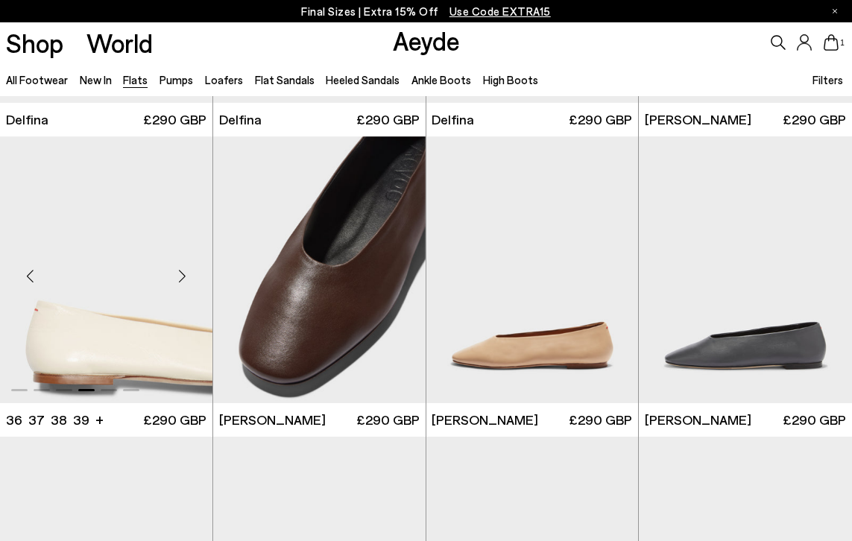
click at [183, 277] on div "Next slide" at bounding box center [182, 276] width 45 height 45
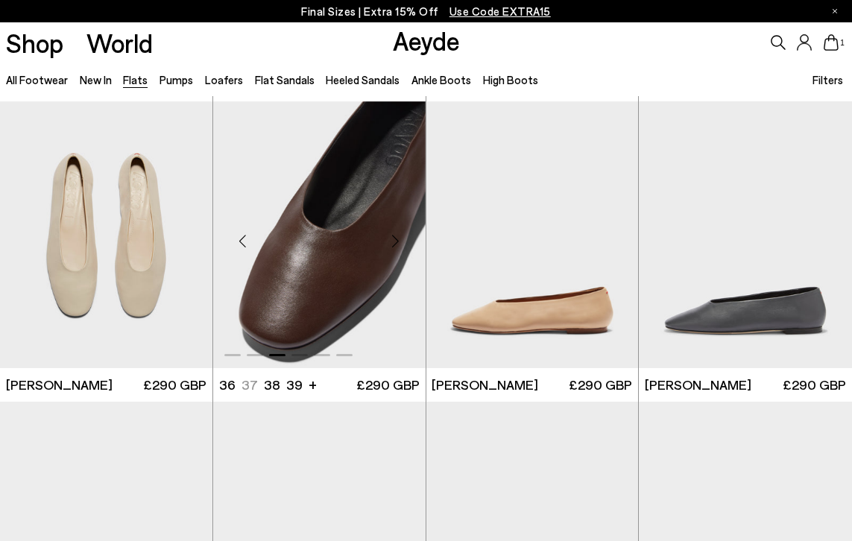
scroll to position [2677, 0]
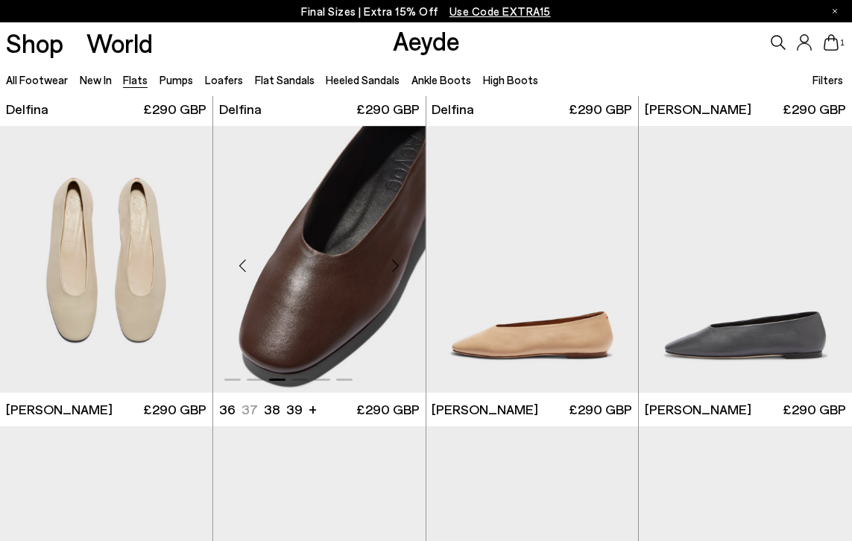
click at [339, 339] on img "3 / 6" at bounding box center [319, 259] width 213 height 267
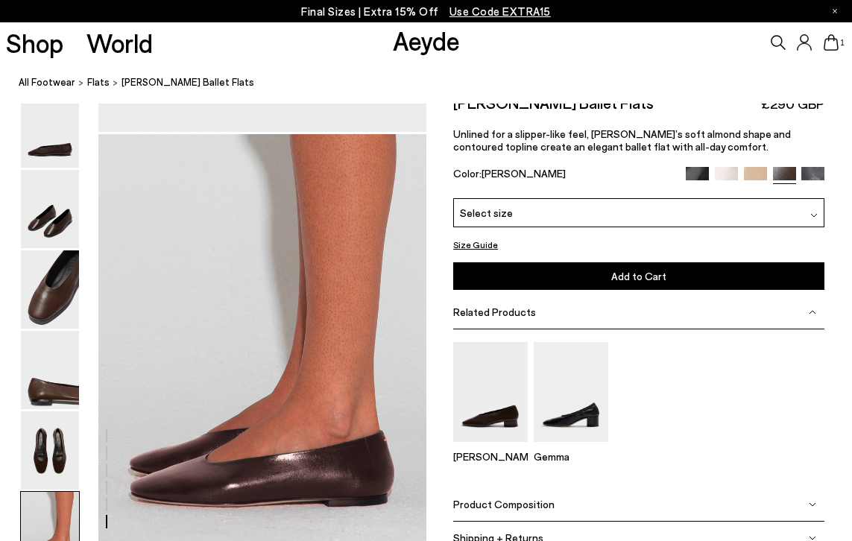
scroll to position [2164, 0]
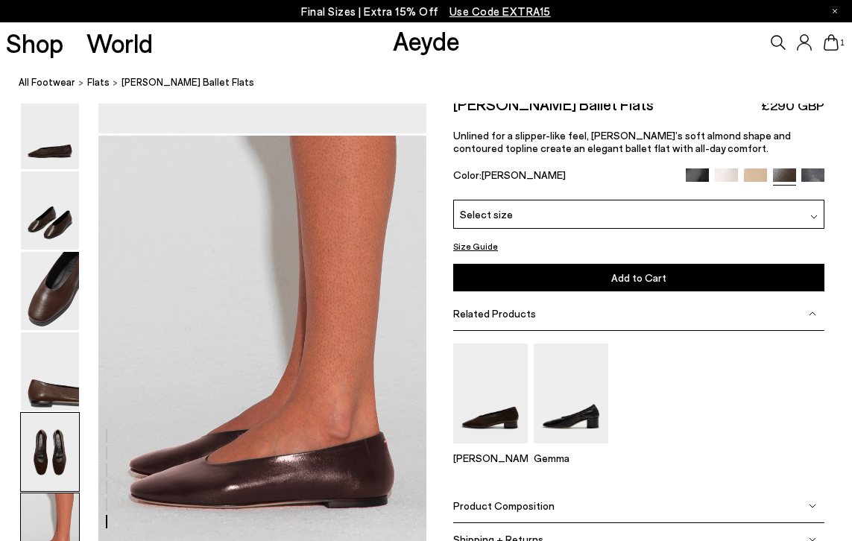
click at [69, 449] on img at bounding box center [50, 452] width 58 height 78
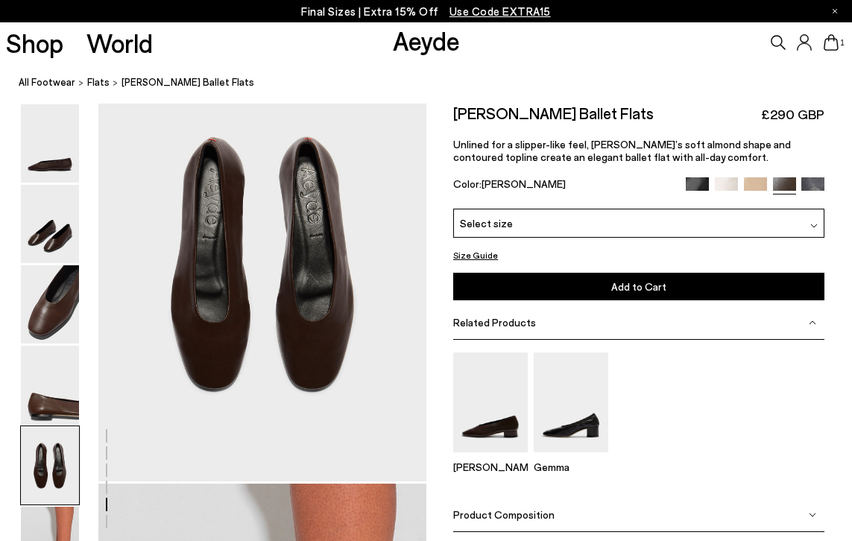
scroll to position [1758, 0]
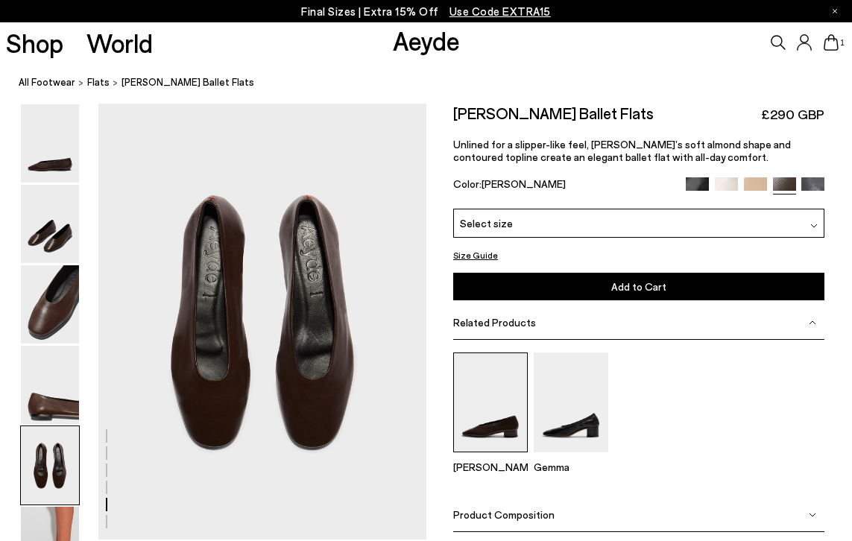
click at [500, 430] on img at bounding box center [490, 402] width 75 height 99
click at [731, 178] on img at bounding box center [726, 188] width 23 height 23
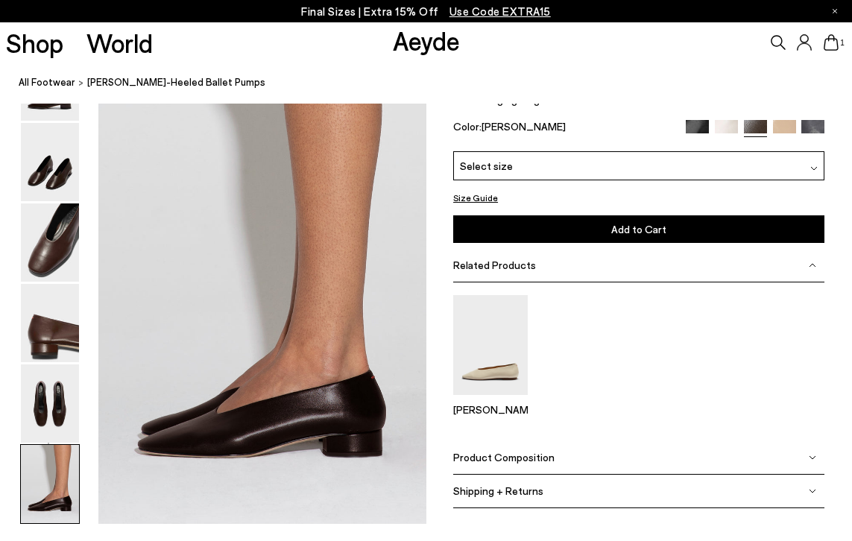
scroll to position [2178, 0]
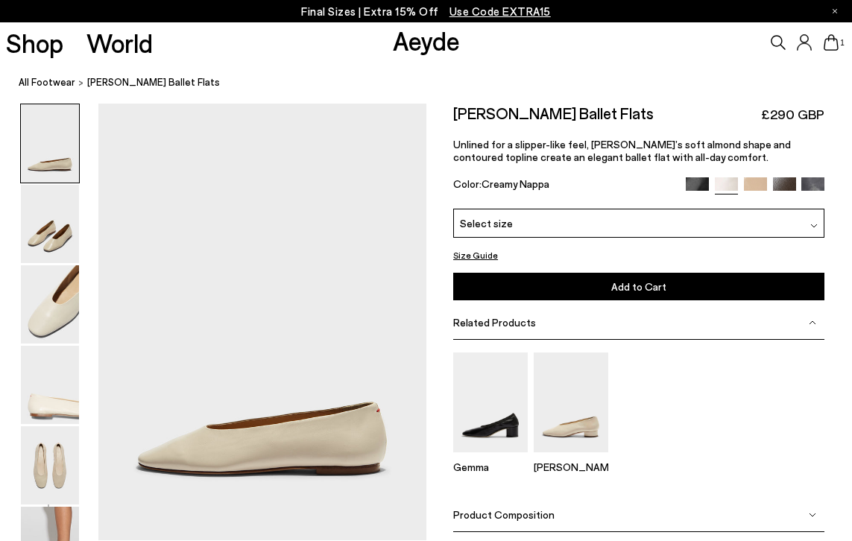
click at [752, 184] on img at bounding box center [755, 188] width 23 height 23
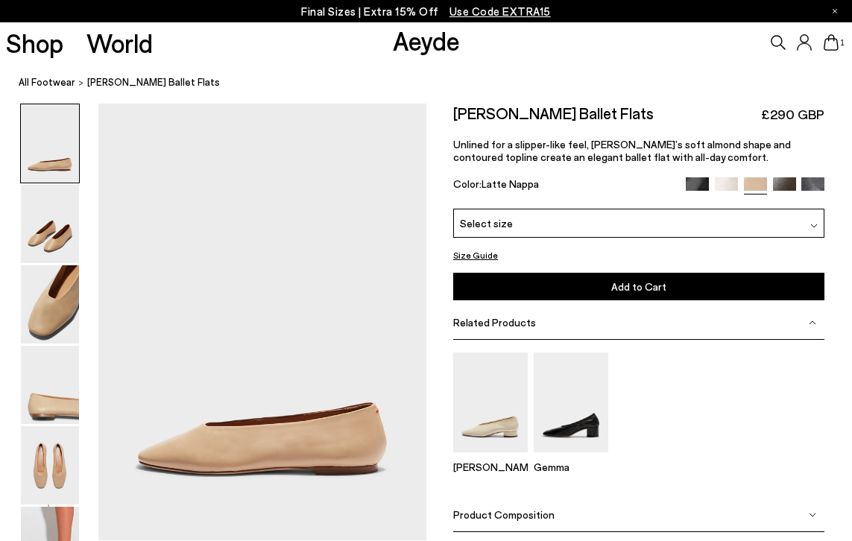
click at [783, 186] on img at bounding box center [784, 188] width 23 height 23
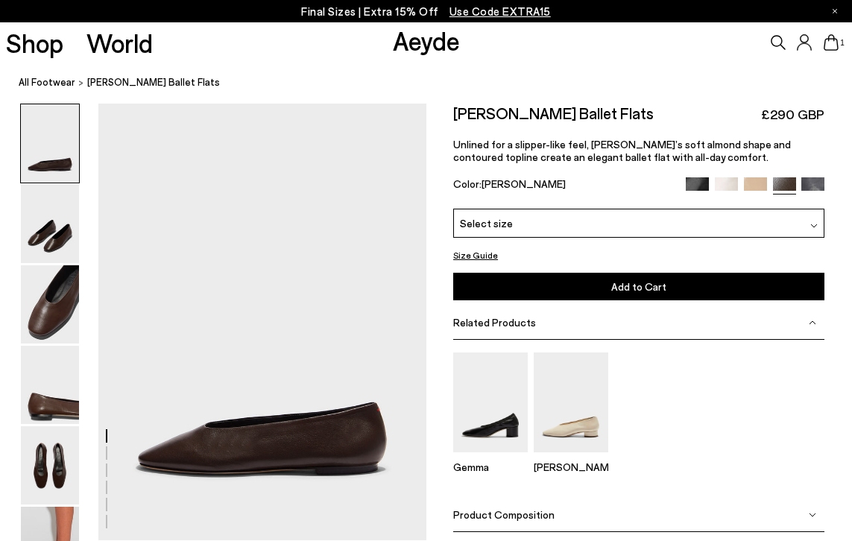
click at [815, 187] on img at bounding box center [813, 188] width 23 height 23
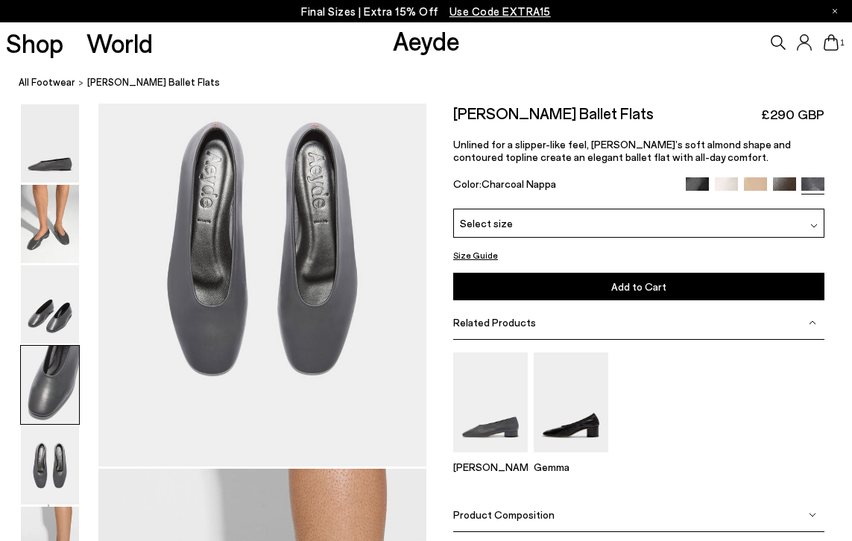
scroll to position [1874, 0]
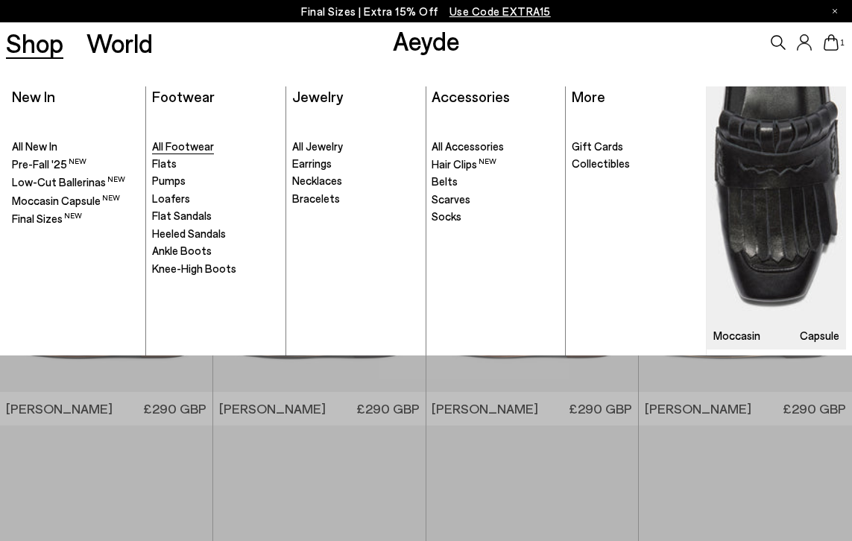
scroll to position [1788, 0]
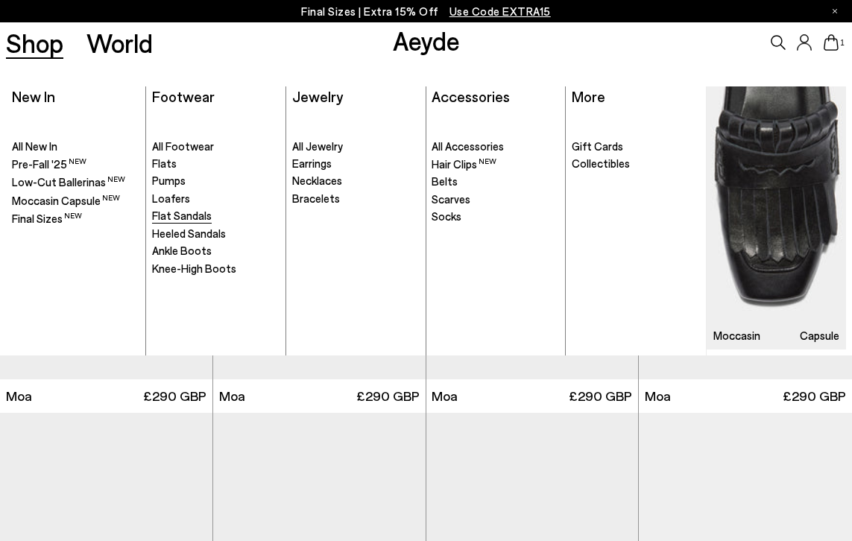
click at [169, 211] on span "Flat Sandals" at bounding box center [182, 215] width 60 height 13
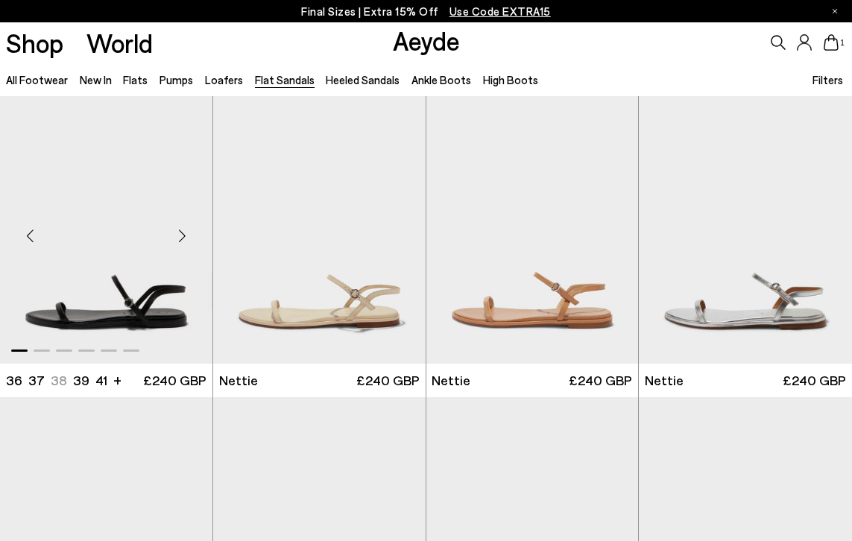
click at [184, 238] on div "Next slide" at bounding box center [182, 235] width 45 height 45
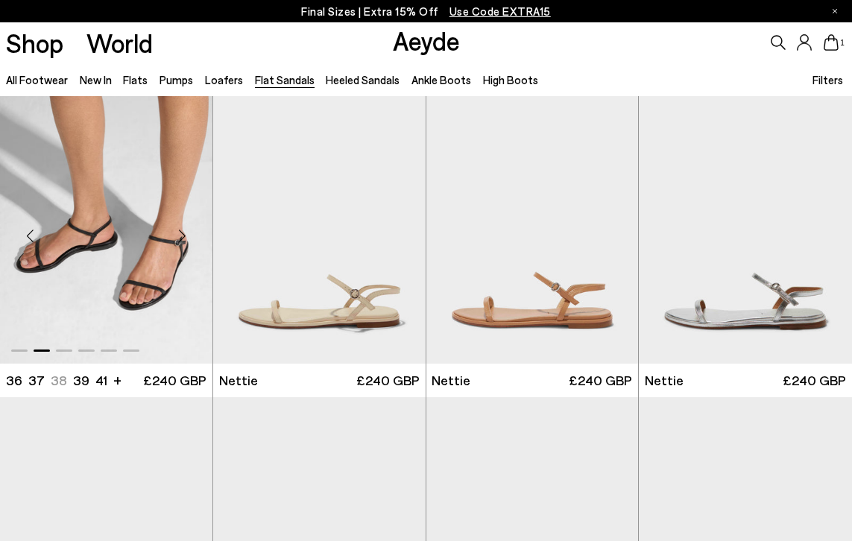
click at [184, 238] on div "Next slide" at bounding box center [182, 235] width 45 height 45
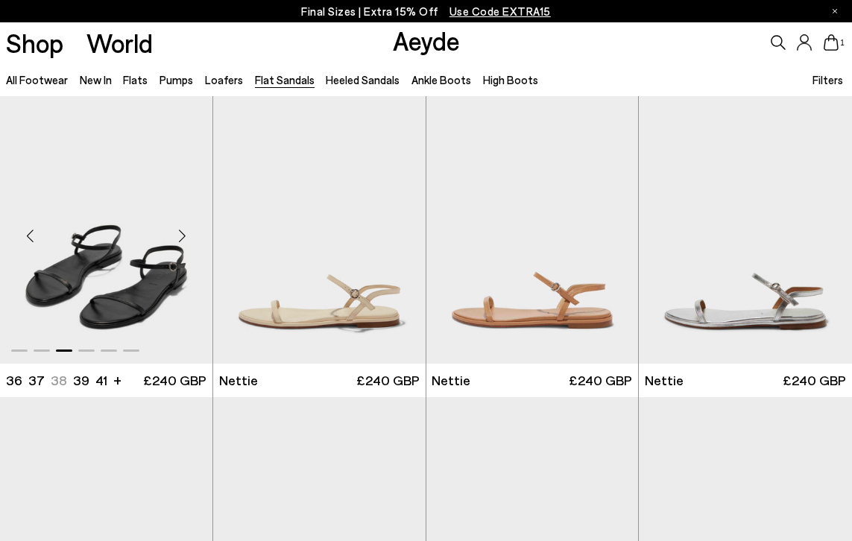
click at [184, 239] on div "Next slide" at bounding box center [182, 235] width 45 height 45
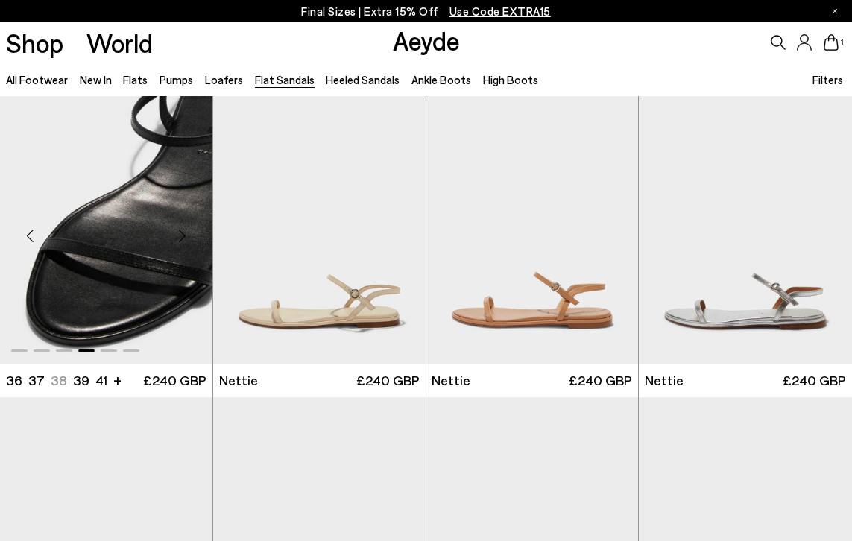
click at [184, 239] on div "Next slide" at bounding box center [182, 235] width 45 height 45
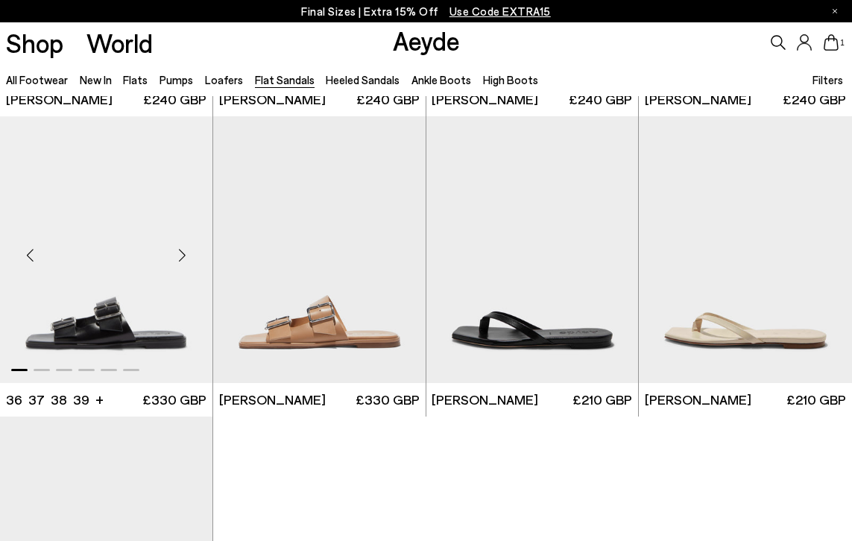
scroll to position [1484, 0]
click at [612, 251] on div "Next slide" at bounding box center [608, 255] width 45 height 45
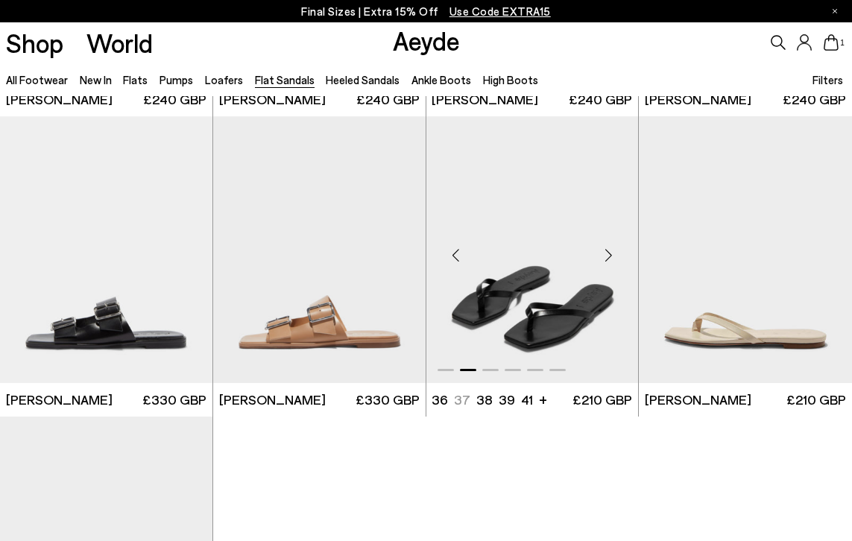
click at [612, 251] on div "Next slide" at bounding box center [608, 255] width 45 height 45
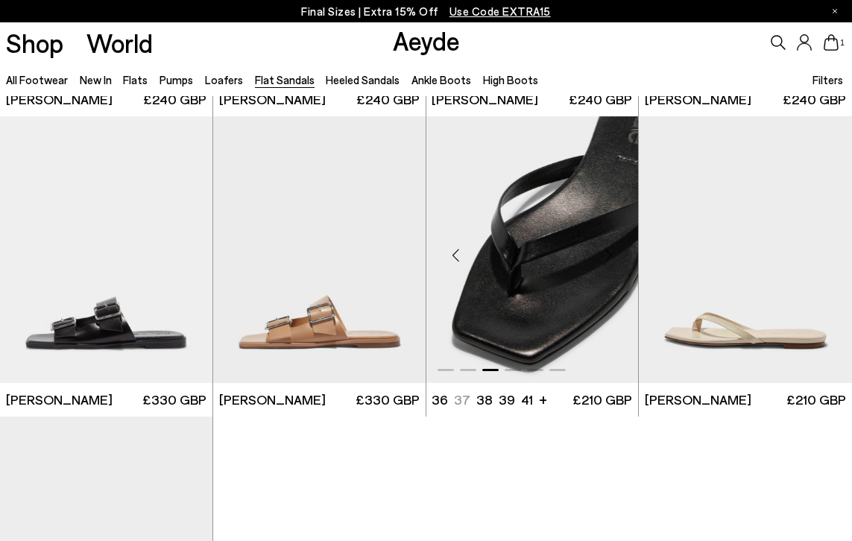
click at [612, 251] on div "Next slide" at bounding box center [608, 255] width 45 height 45
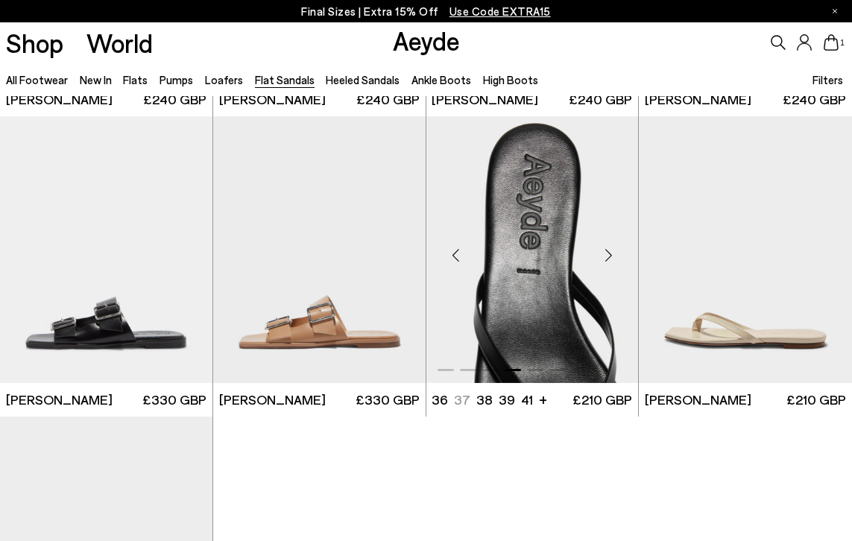
click at [612, 251] on div "Next slide" at bounding box center [608, 255] width 45 height 45
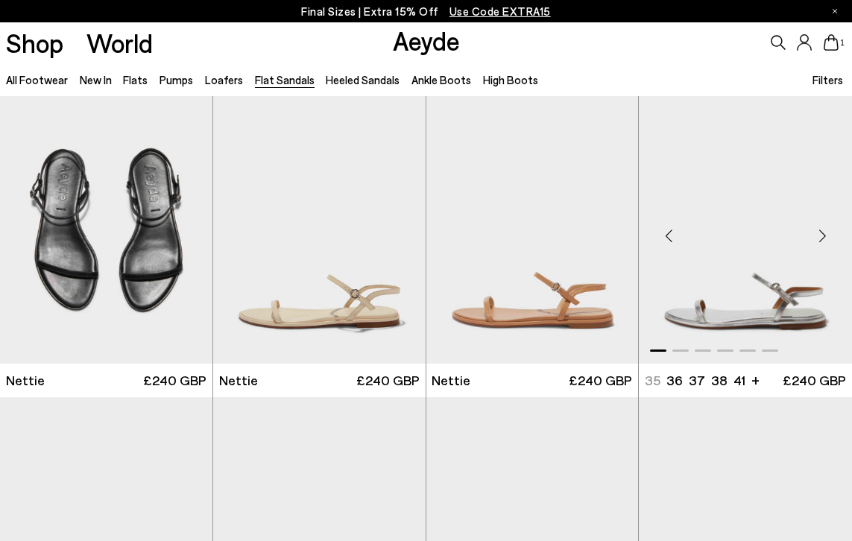
scroll to position [0, 0]
click at [103, 81] on link "New In" at bounding box center [96, 79] width 32 height 13
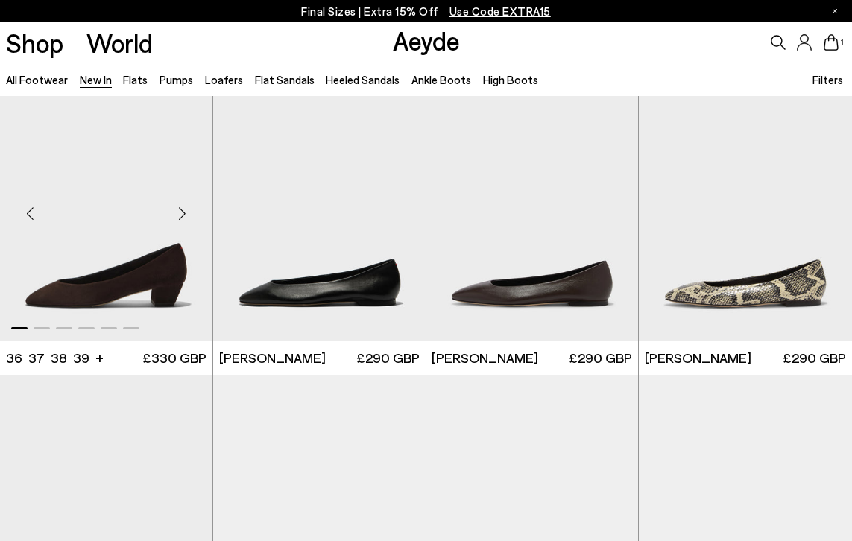
scroll to position [1222, 0]
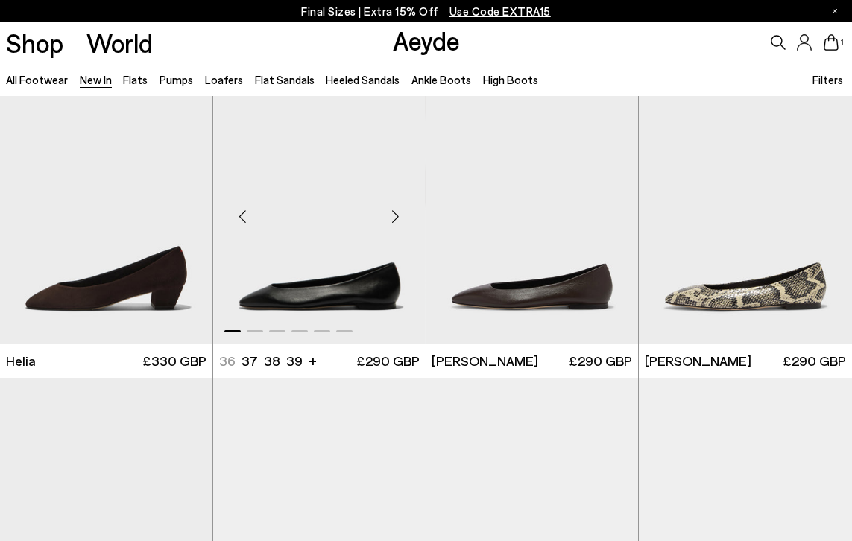
click at [400, 213] on div "Next slide" at bounding box center [396, 217] width 45 height 45
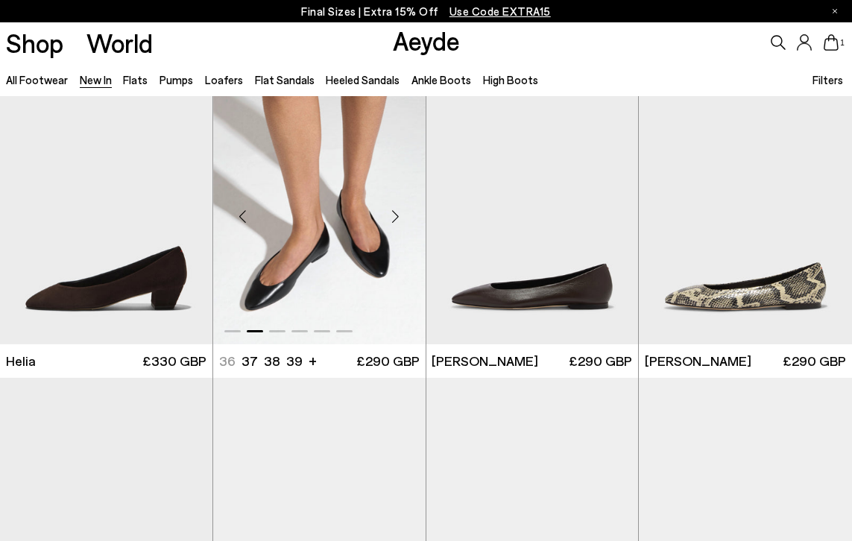
click at [400, 213] on div "Next slide" at bounding box center [396, 217] width 45 height 45
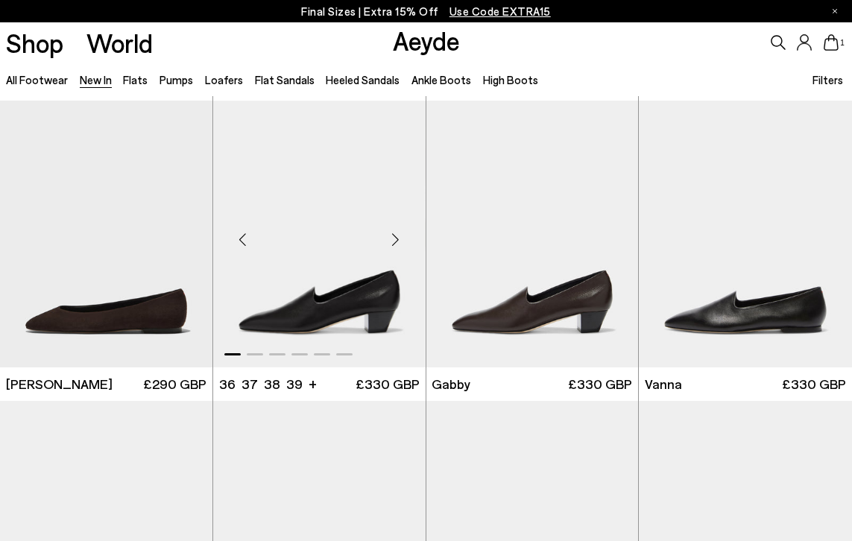
scroll to position [1653, 0]
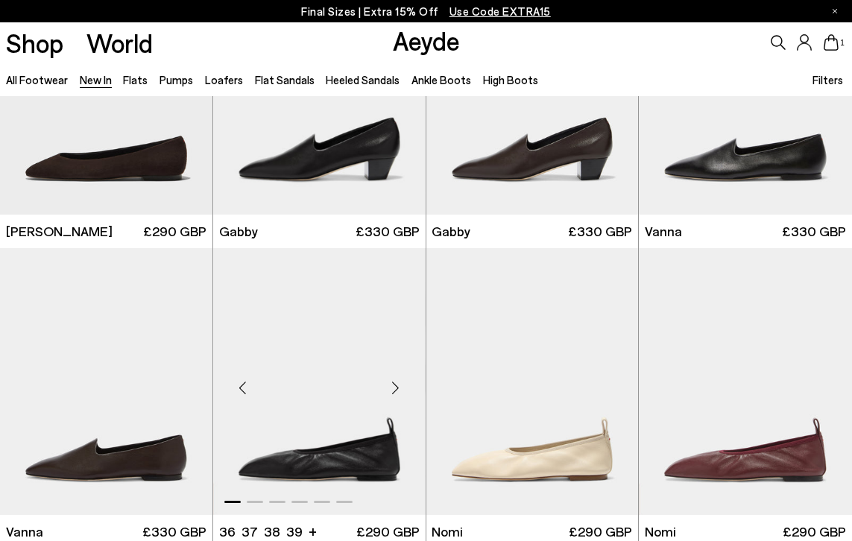
click at [395, 389] on div "Next slide" at bounding box center [396, 387] width 45 height 45
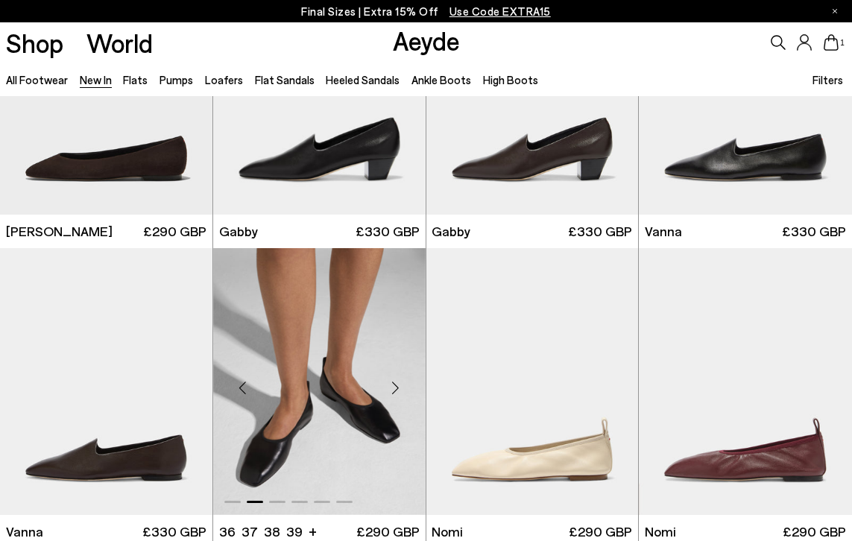
click at [395, 389] on div "Next slide" at bounding box center [396, 387] width 45 height 45
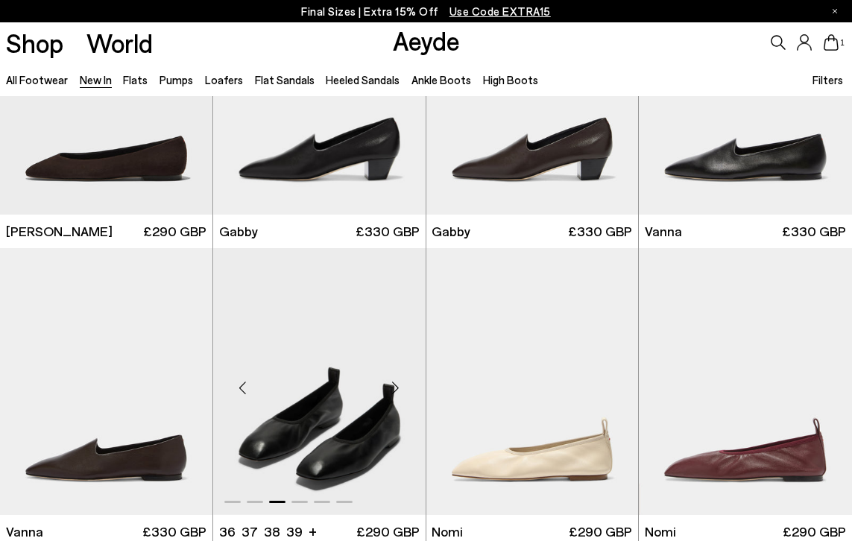
click at [395, 389] on div "Next slide" at bounding box center [396, 387] width 45 height 45
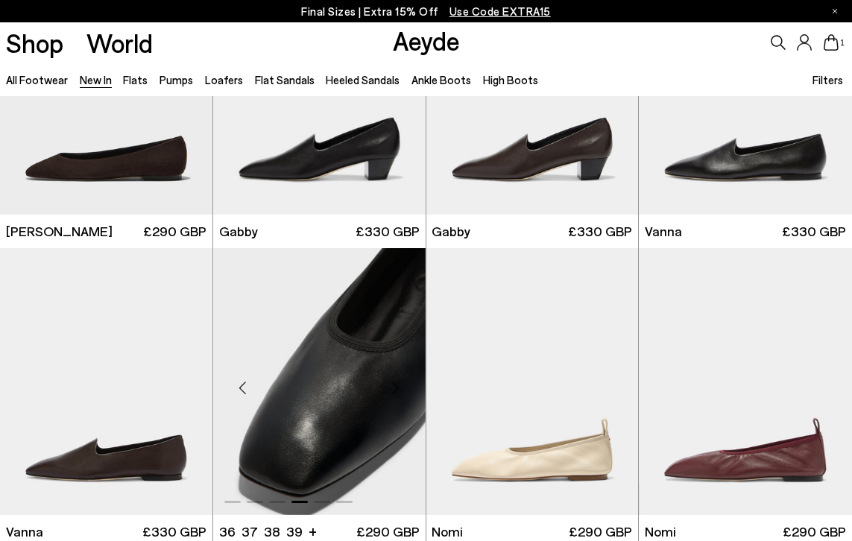
click at [395, 389] on div "Next slide" at bounding box center [396, 387] width 45 height 45
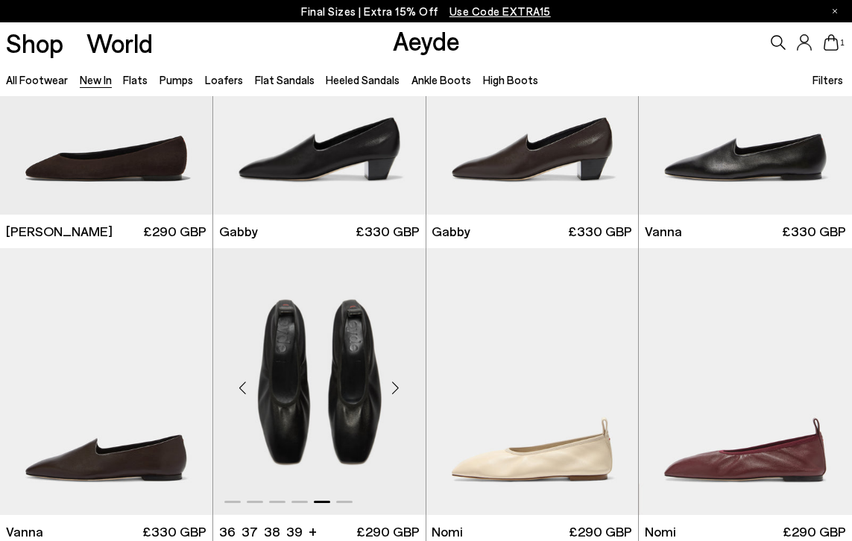
click at [395, 389] on div "Next slide" at bounding box center [396, 387] width 45 height 45
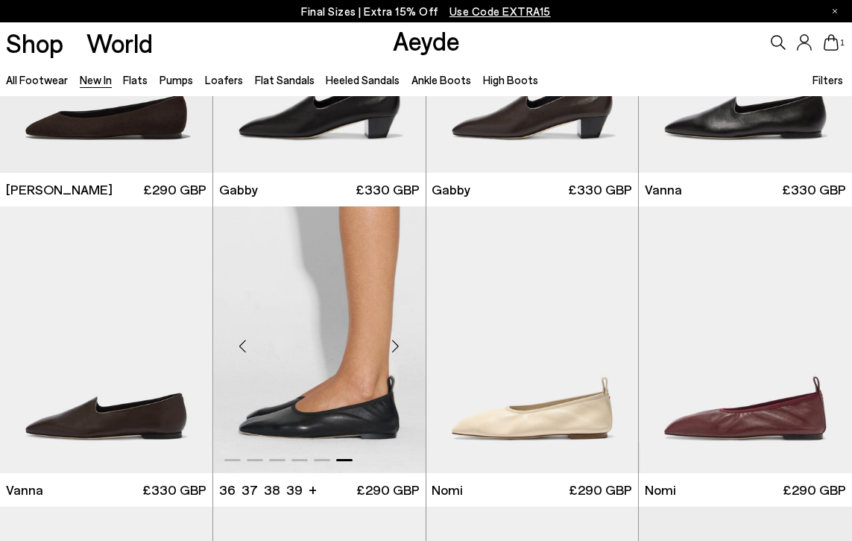
scroll to position [1696, 0]
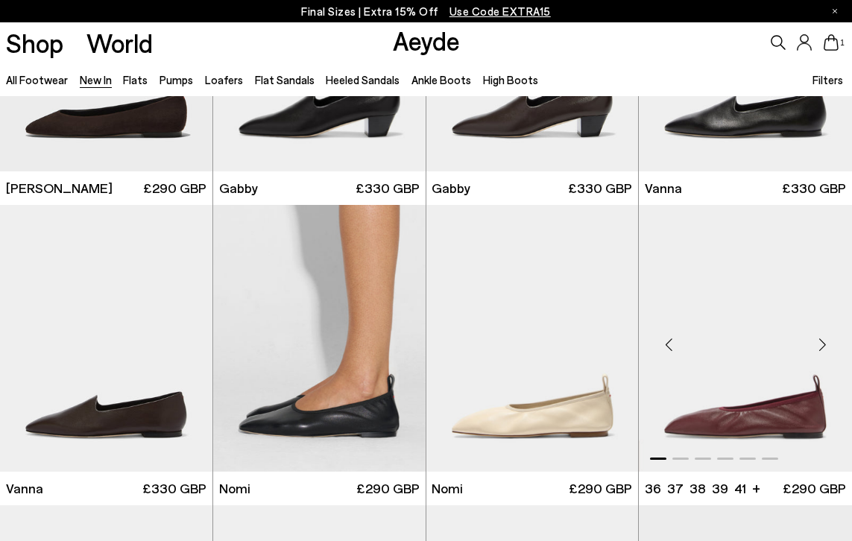
click at [823, 341] on div "Next slide" at bounding box center [822, 344] width 45 height 45
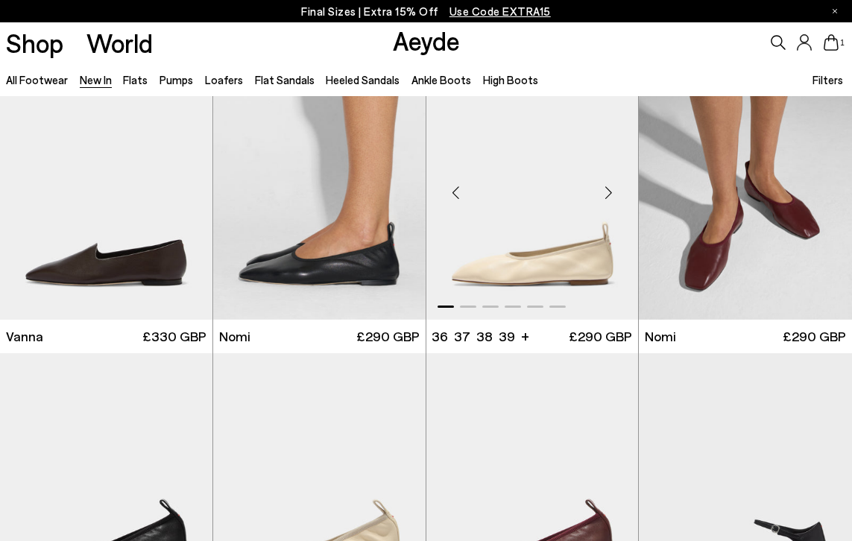
scroll to position [2012, 0]
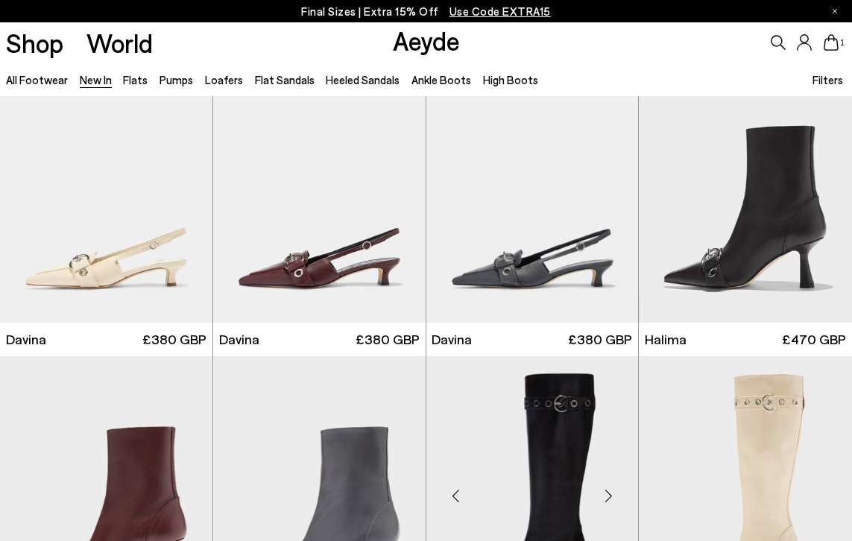
scroll to position [3650, 0]
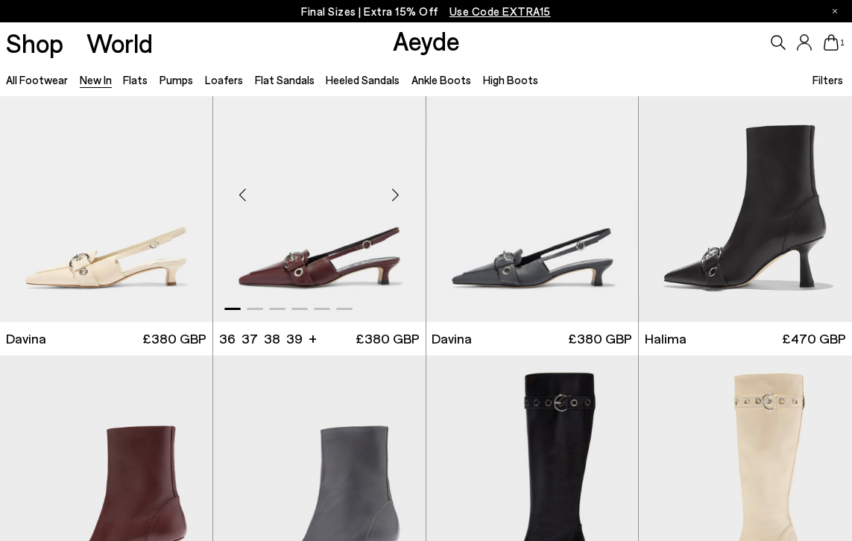
click at [400, 190] on div "Next slide" at bounding box center [396, 194] width 45 height 45
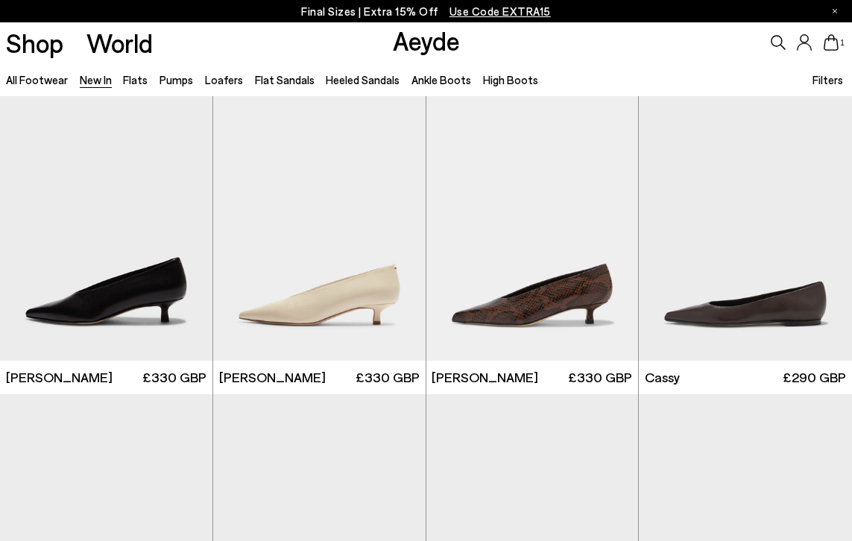
scroll to position [4517, 0]
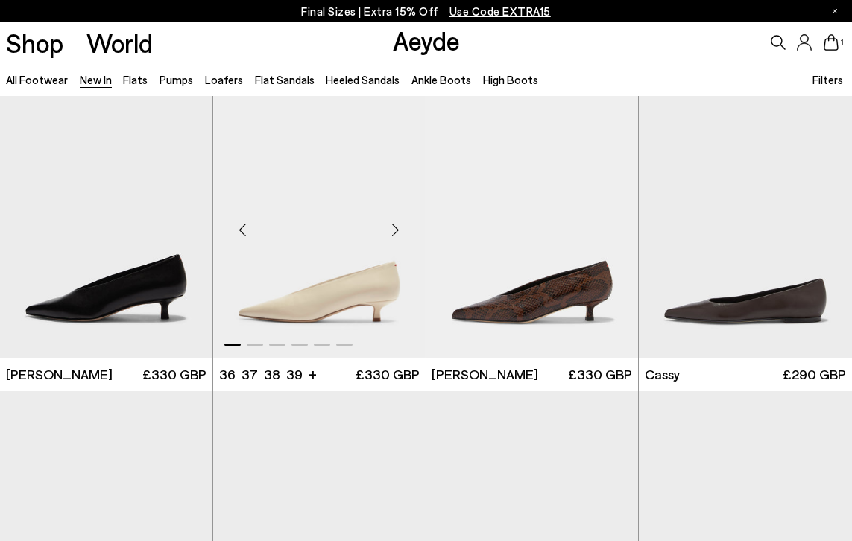
click at [394, 229] on div "Next slide" at bounding box center [396, 230] width 45 height 45
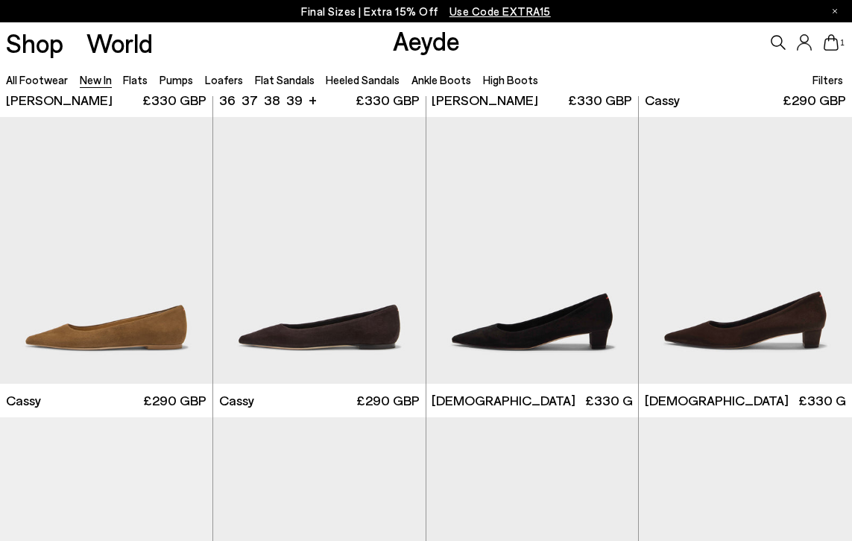
scroll to position [4803, 0]
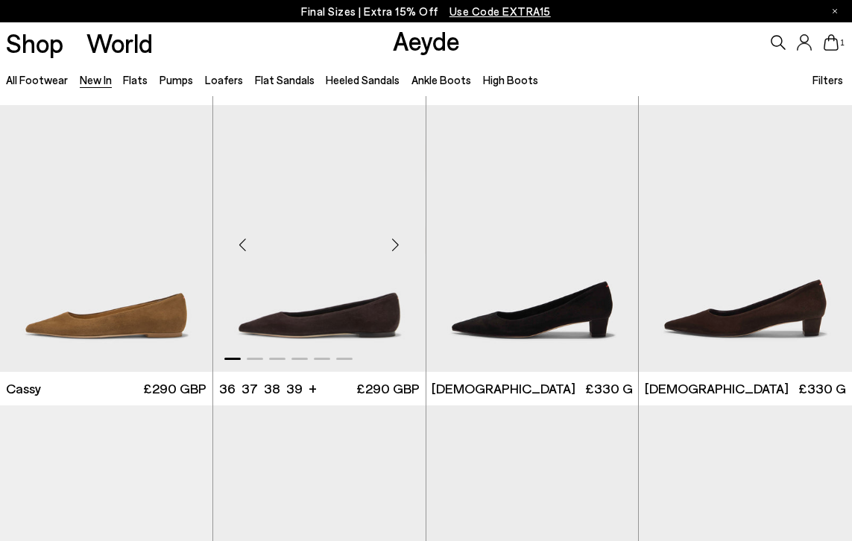
click at [401, 237] on div "Next slide" at bounding box center [396, 244] width 45 height 45
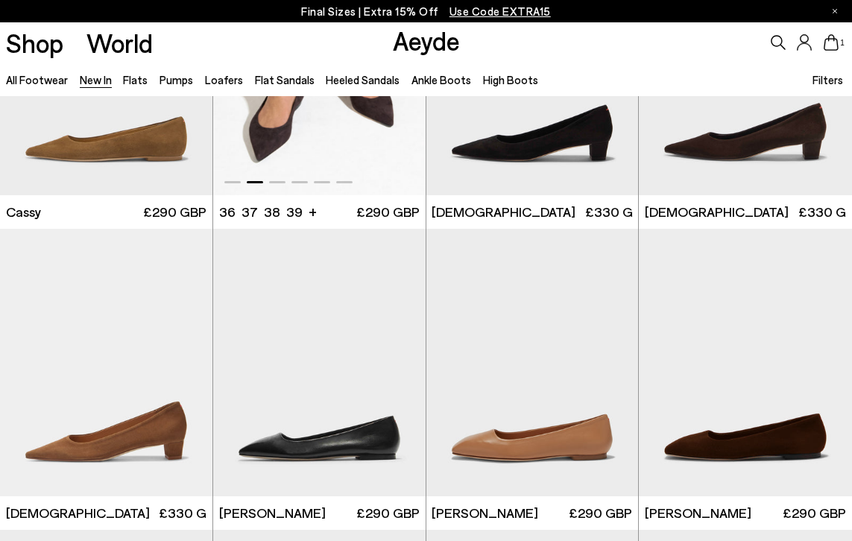
scroll to position [5209, 0]
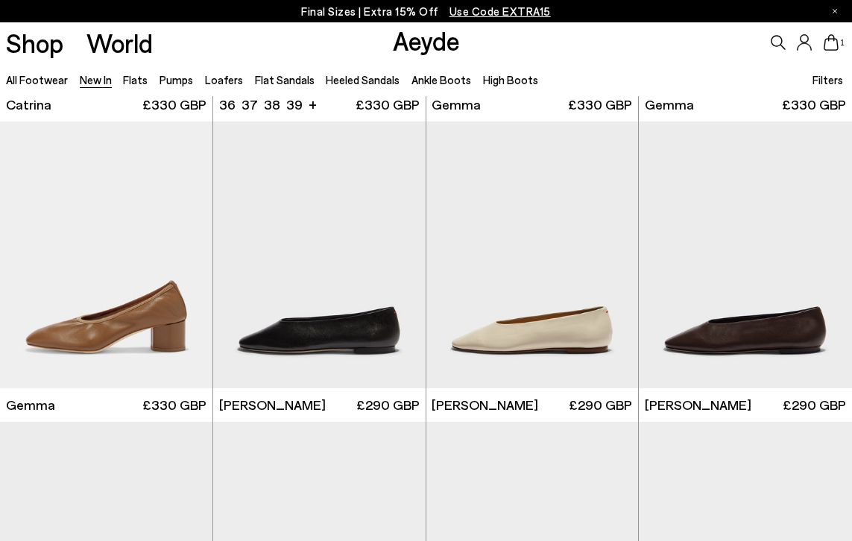
scroll to position [6348, 0]
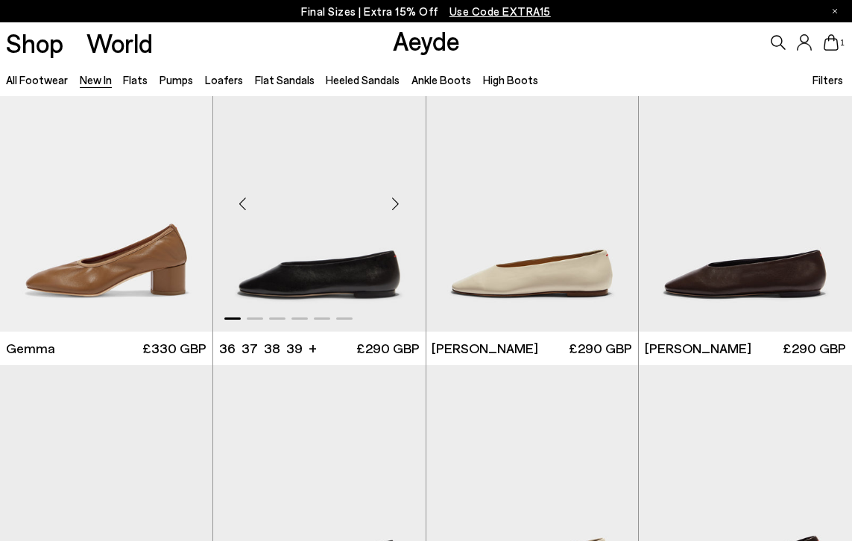
click at [400, 202] on div "Next slide" at bounding box center [396, 204] width 45 height 45
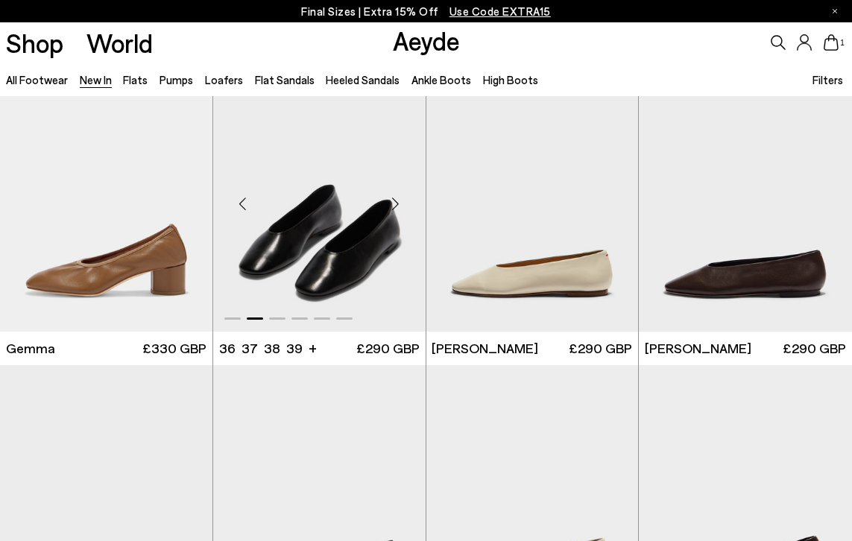
click at [400, 202] on div "Next slide" at bounding box center [396, 204] width 45 height 45
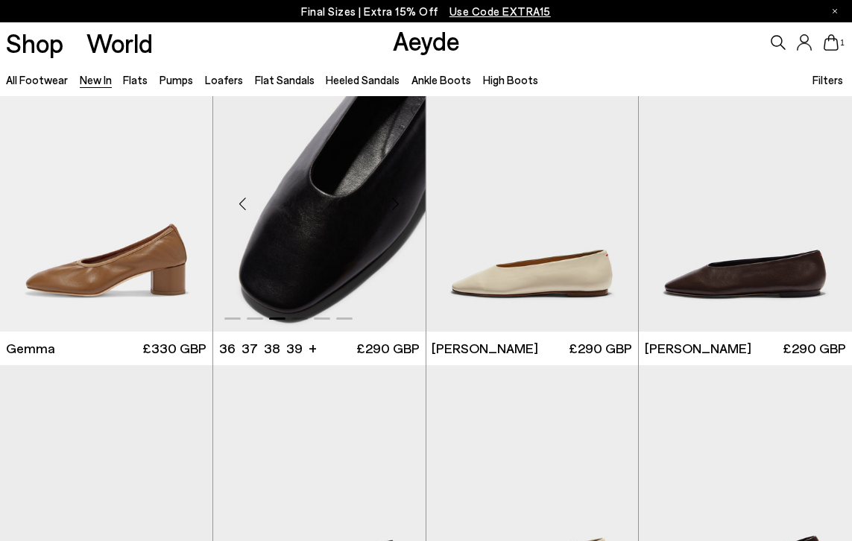
click at [400, 202] on div "Next slide" at bounding box center [396, 204] width 45 height 45
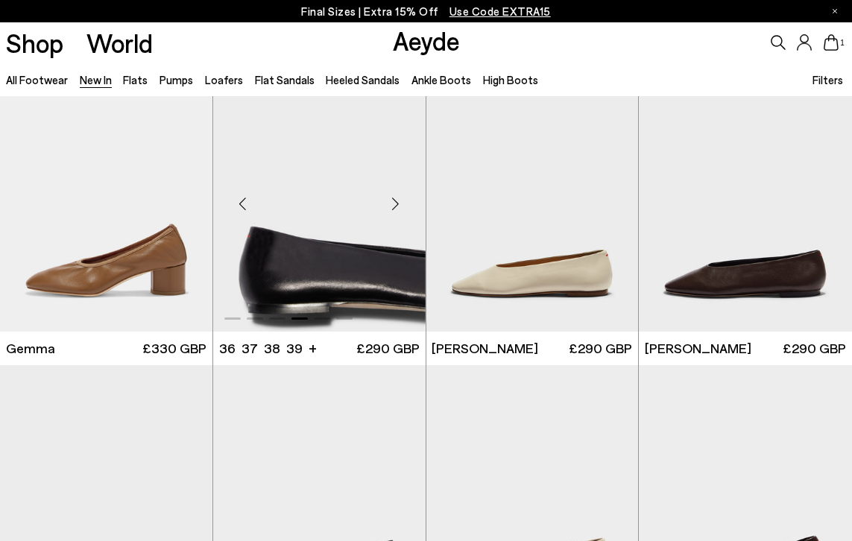
click at [400, 202] on div "Next slide" at bounding box center [396, 204] width 45 height 45
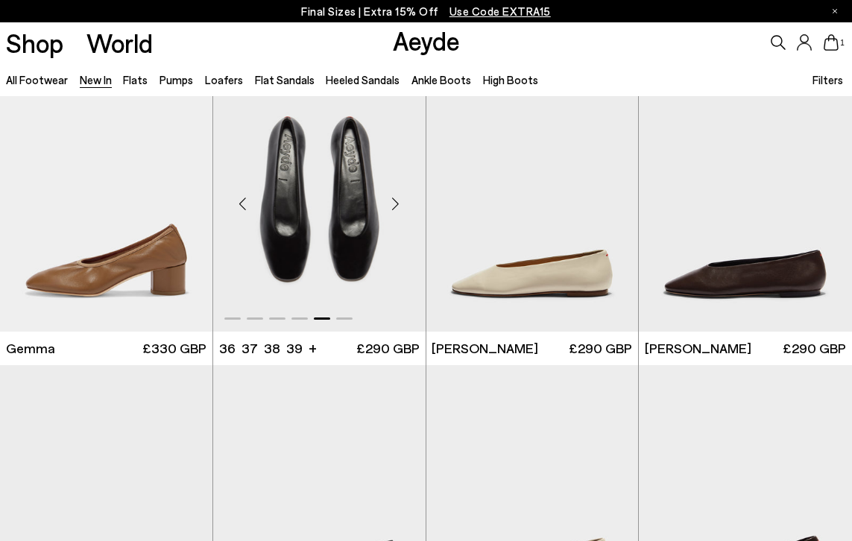
click at [400, 202] on div "Next slide" at bounding box center [396, 204] width 45 height 45
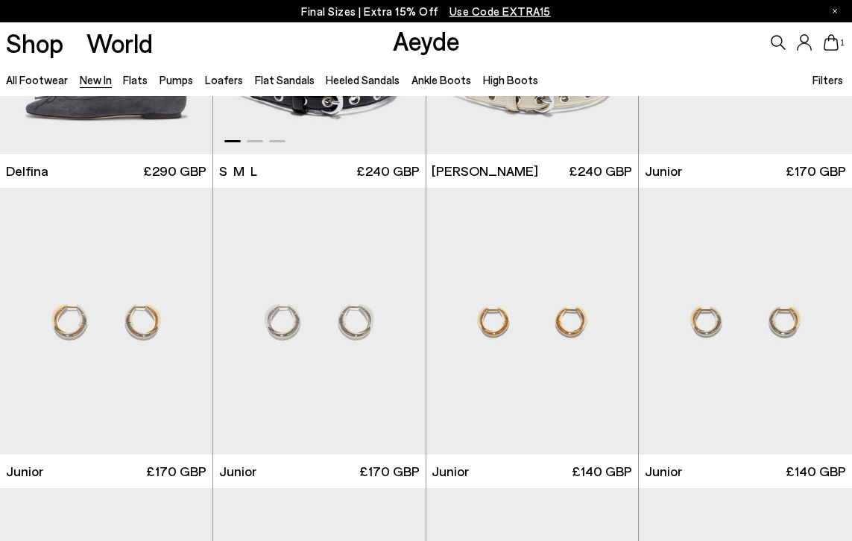
scroll to position [7567, 0]
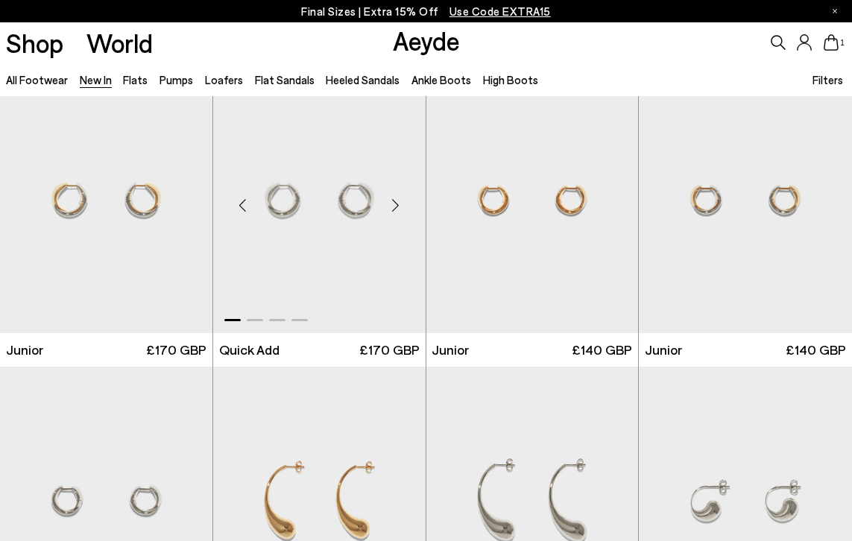
scroll to position [7539, 0]
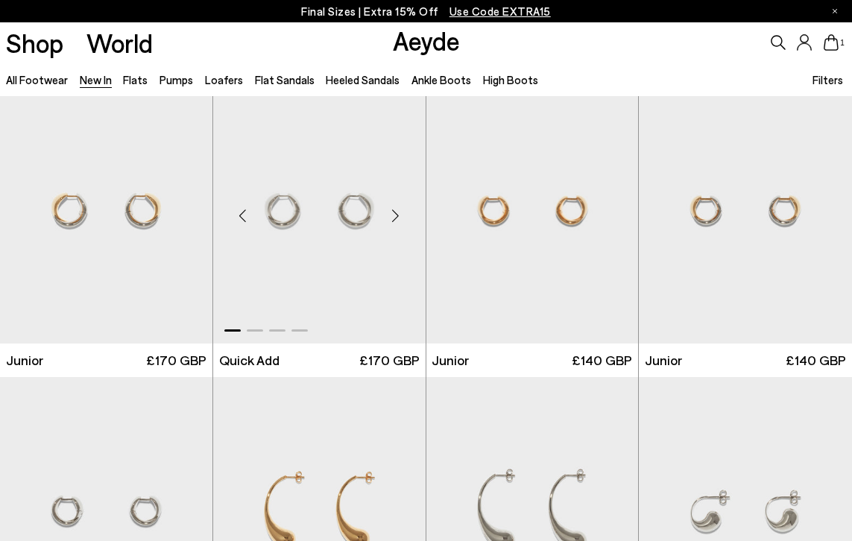
click at [403, 215] on div "Next slide" at bounding box center [396, 216] width 45 height 45
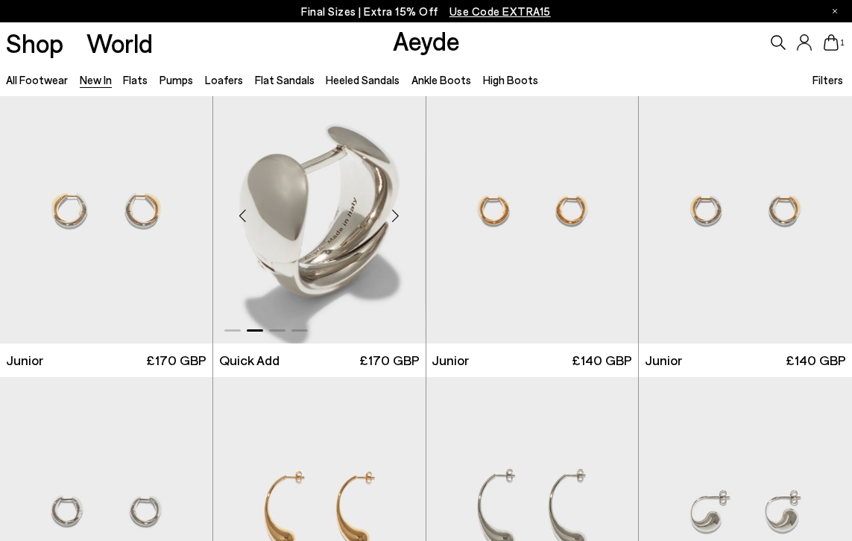
click at [403, 215] on div "Next slide" at bounding box center [396, 216] width 45 height 45
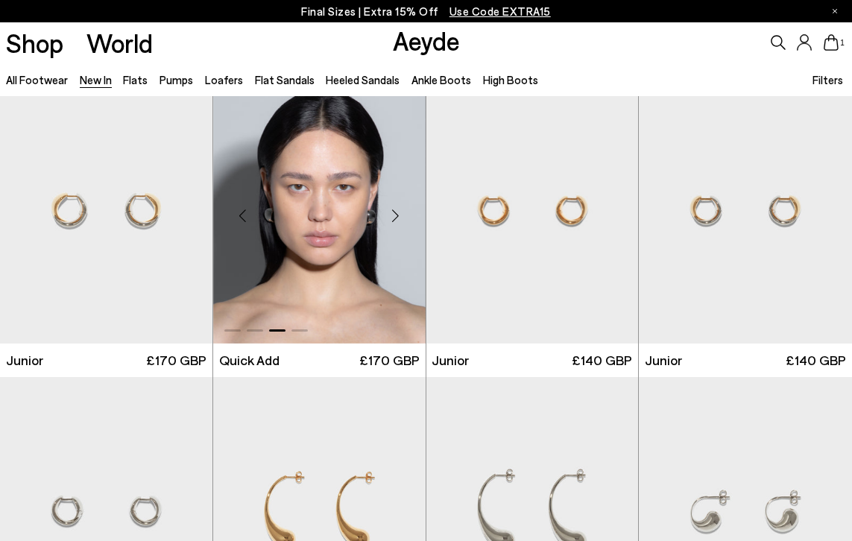
click at [403, 215] on div "Next slide" at bounding box center [396, 216] width 45 height 45
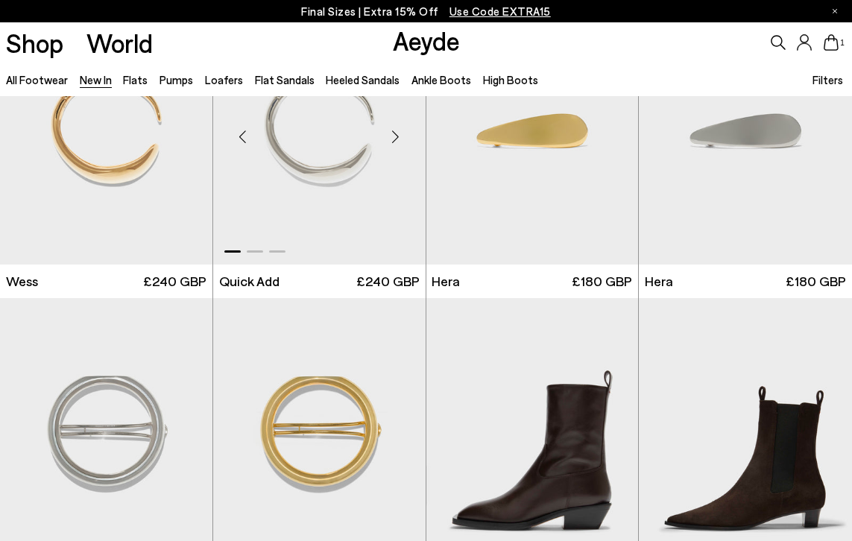
scroll to position [8160, 0]
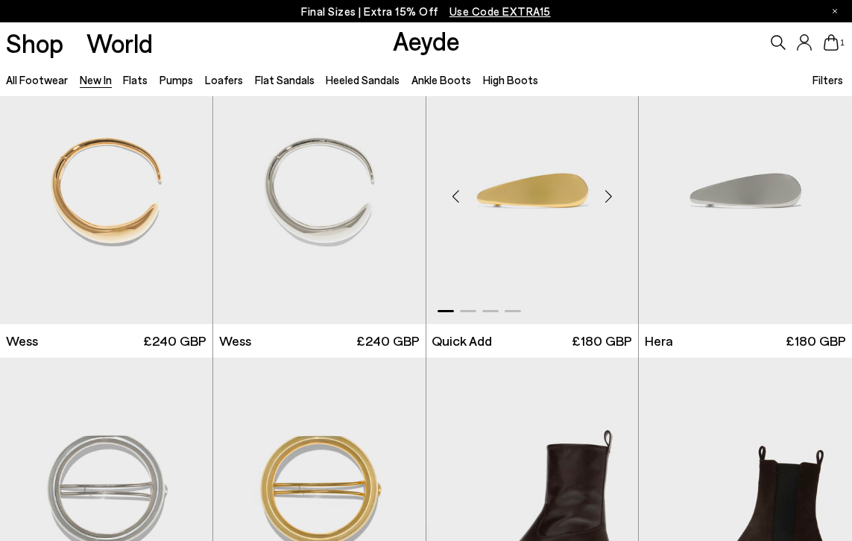
click at [609, 198] on div "Next slide" at bounding box center [608, 196] width 45 height 45
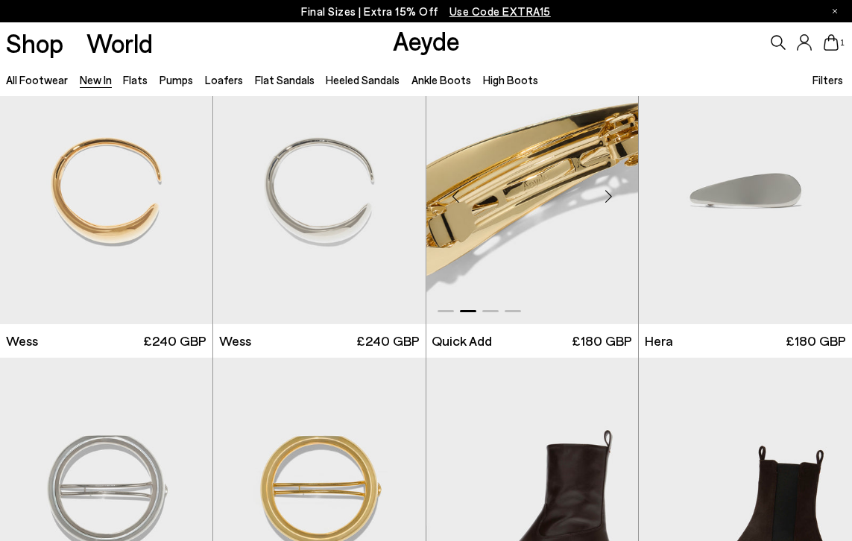
click at [609, 198] on div "Next slide" at bounding box center [608, 196] width 45 height 45
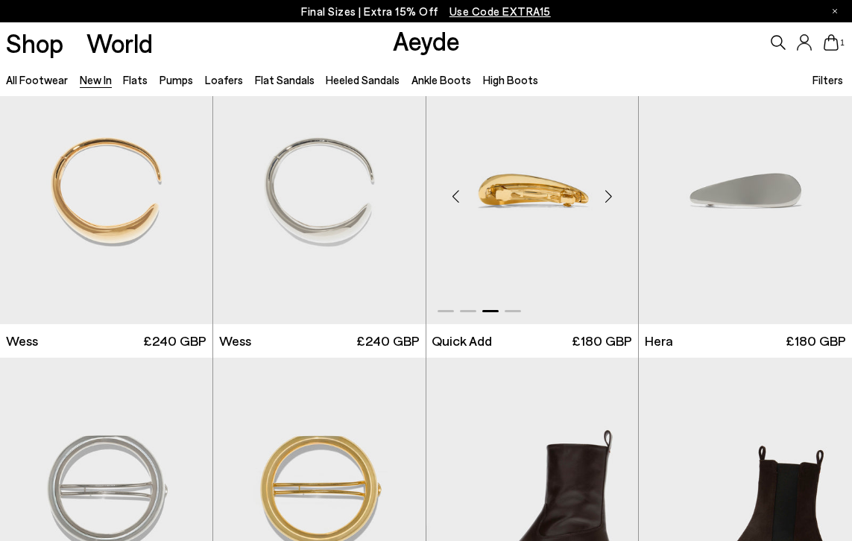
click at [609, 198] on div "Next slide" at bounding box center [608, 196] width 45 height 45
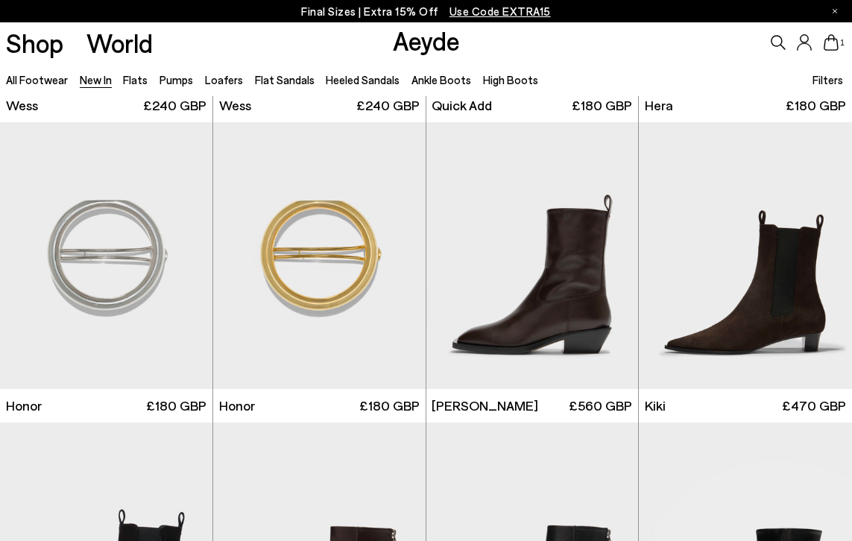
scroll to position [8484, 0]
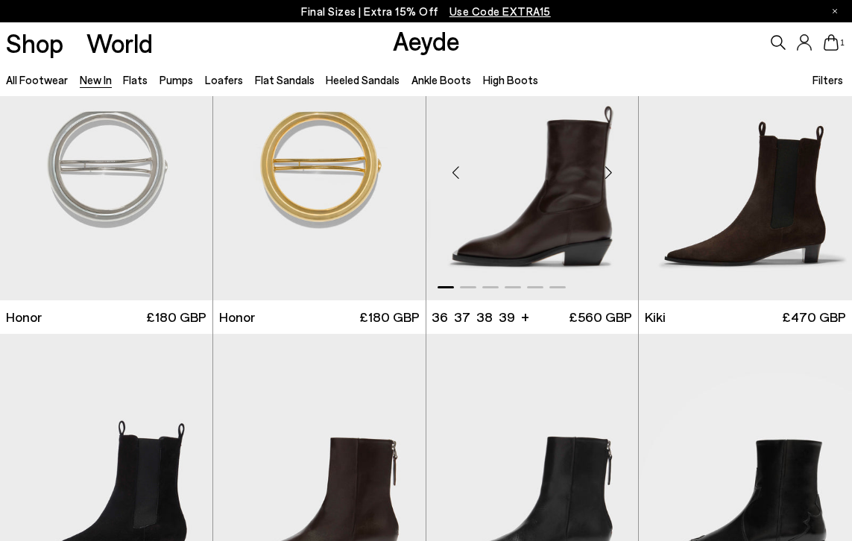
click at [608, 174] on div "Next slide" at bounding box center [608, 173] width 45 height 45
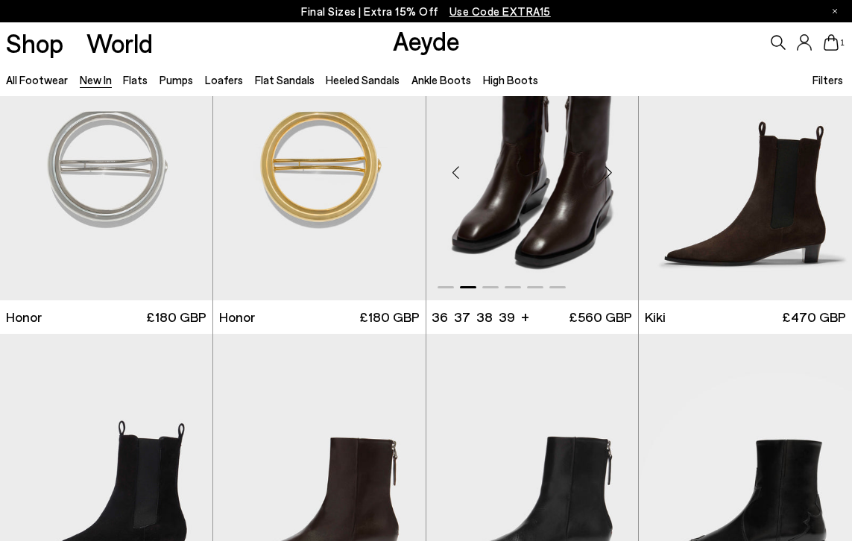
click at [608, 174] on div "Next slide" at bounding box center [608, 173] width 45 height 45
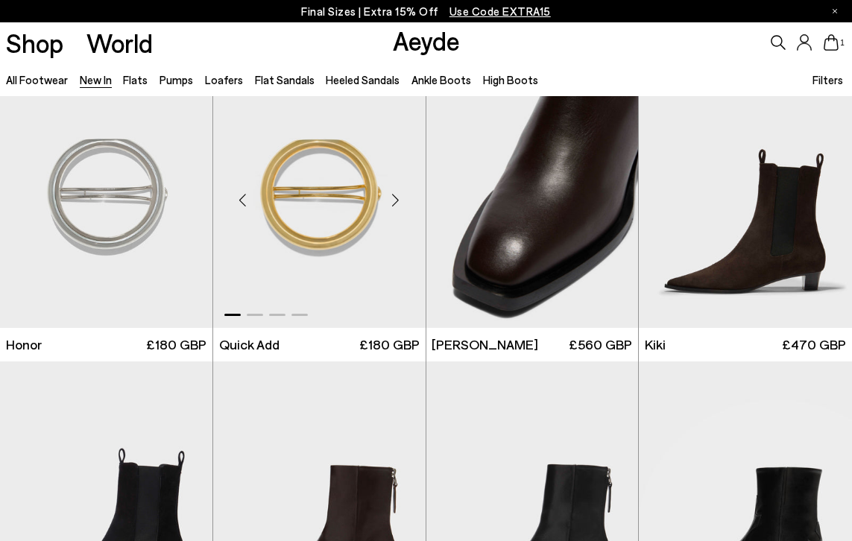
scroll to position [8445, 0]
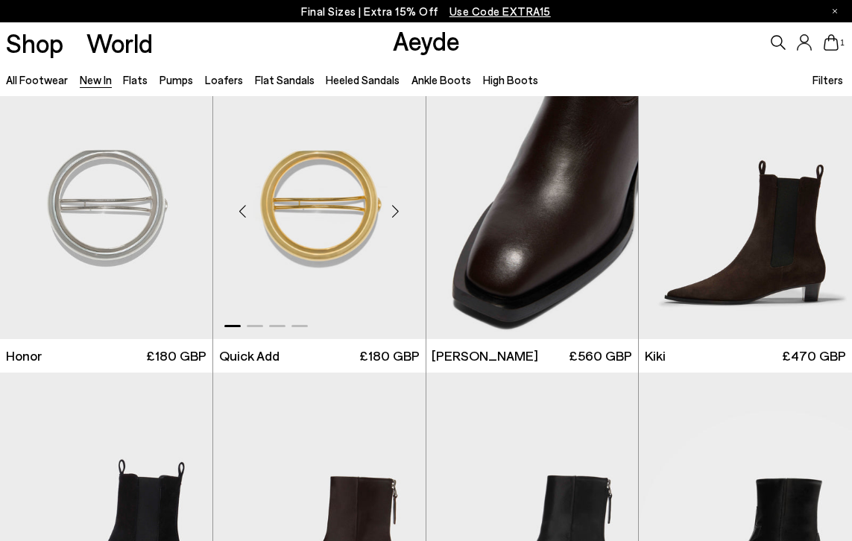
click at [397, 207] on div "Next slide" at bounding box center [396, 211] width 45 height 45
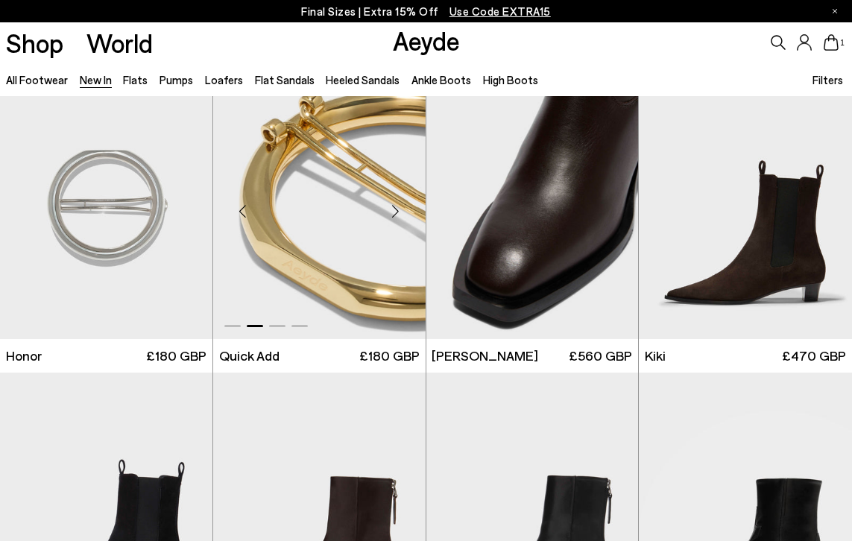
click at [397, 207] on div "Next slide" at bounding box center [396, 211] width 45 height 45
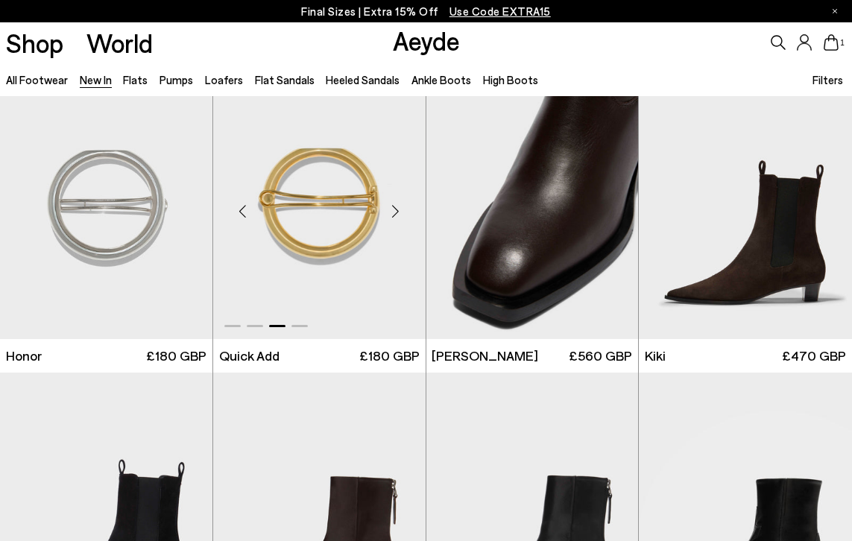
click at [397, 207] on div "Next slide" at bounding box center [396, 211] width 45 height 45
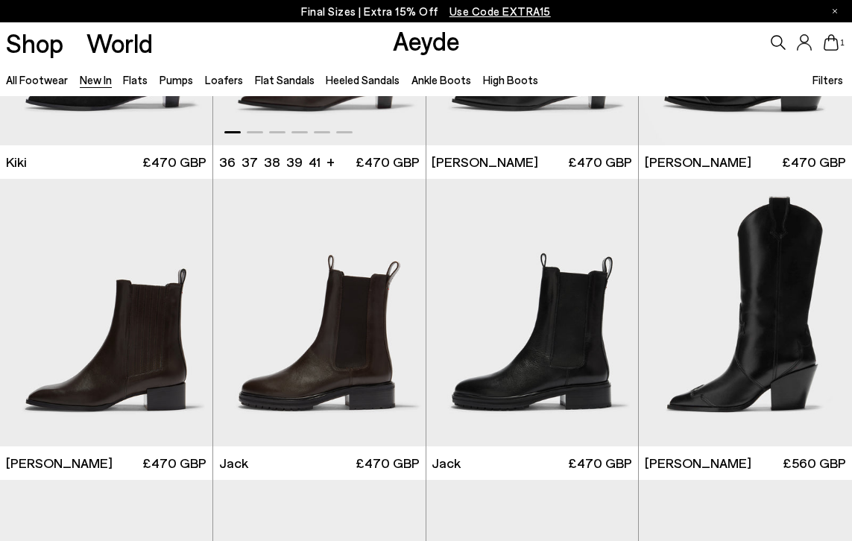
scroll to position [9076, 0]
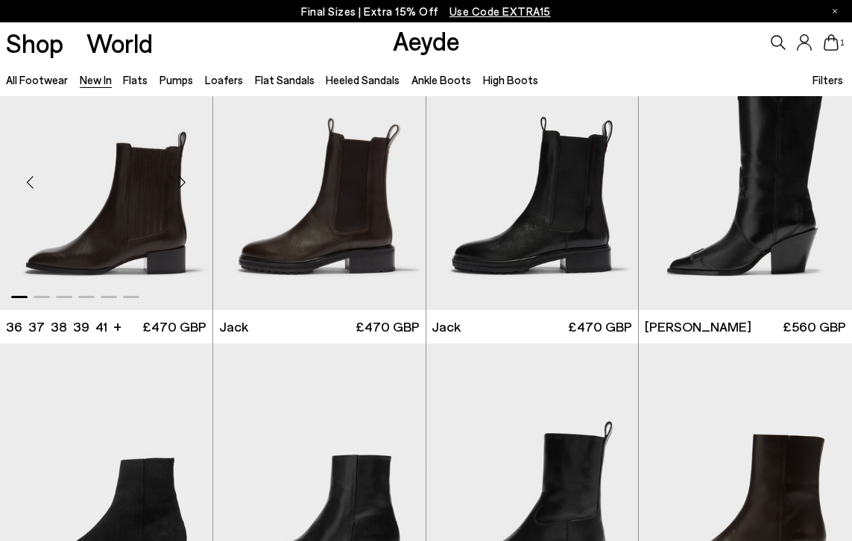
click at [183, 185] on div "Next slide" at bounding box center [182, 182] width 45 height 45
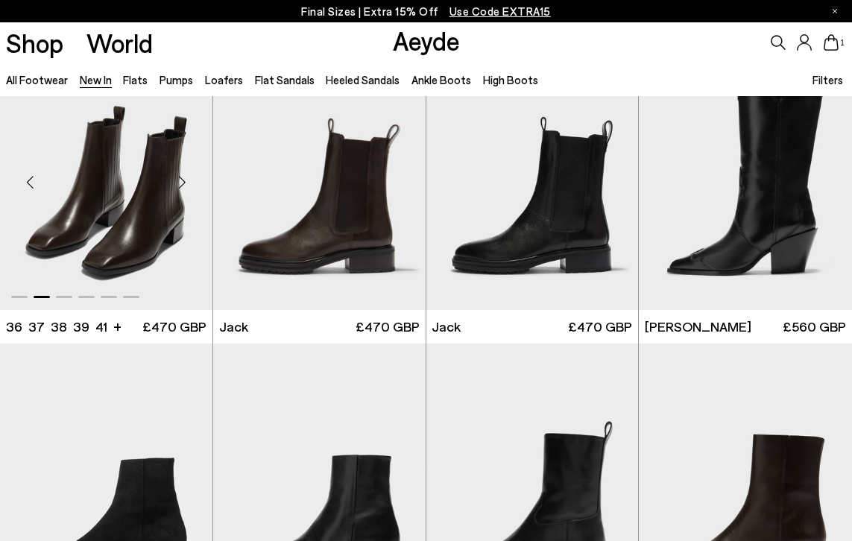
click at [183, 185] on div "Next slide" at bounding box center [182, 182] width 45 height 45
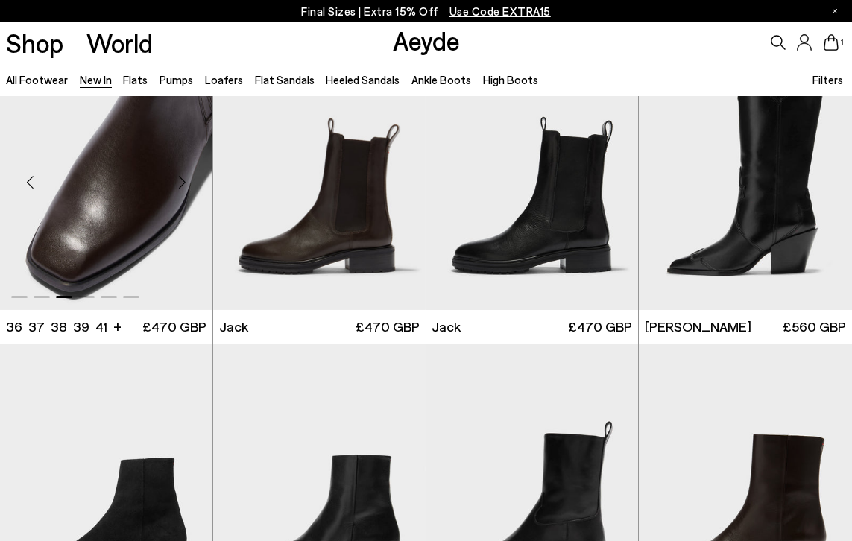
click at [183, 185] on div "Next slide" at bounding box center [182, 182] width 45 height 45
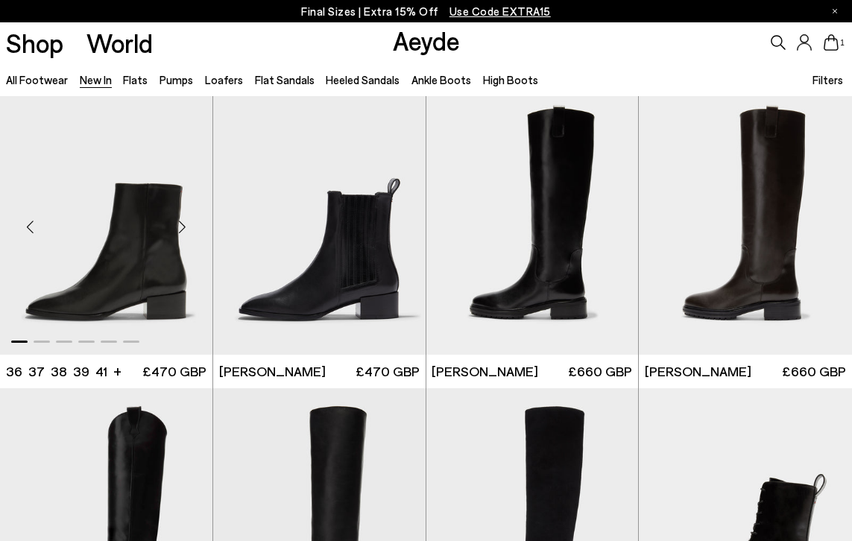
scroll to position [9630, 0]
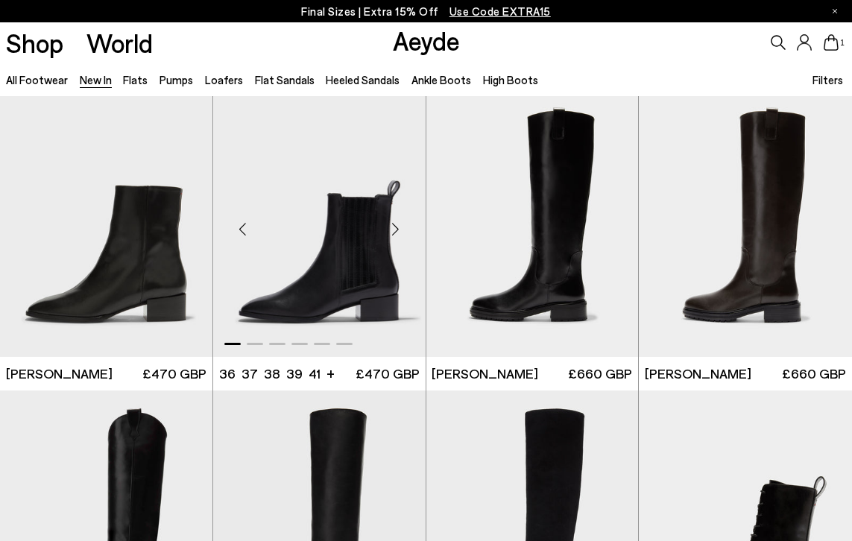
click at [400, 230] on div "Next slide" at bounding box center [396, 229] width 45 height 45
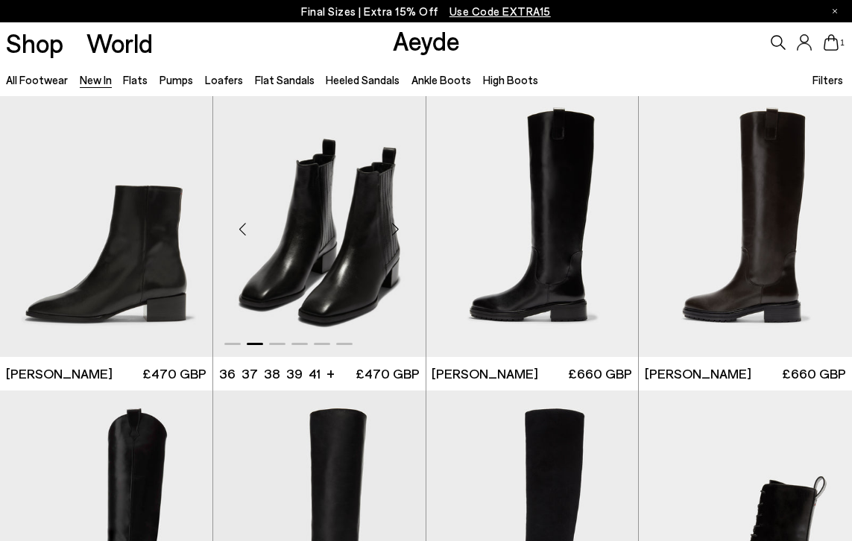
click at [396, 233] on div "Next slide" at bounding box center [396, 229] width 45 height 45
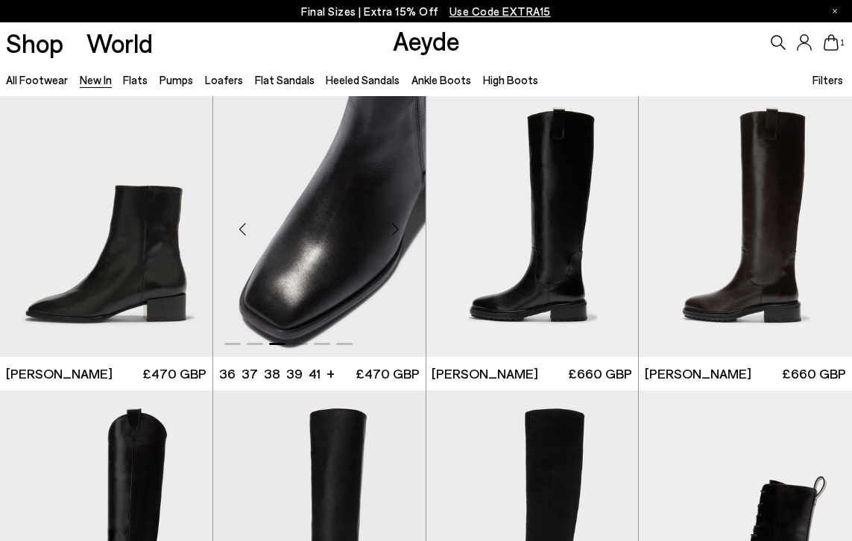
click at [396, 233] on div "Next slide" at bounding box center [396, 229] width 45 height 45
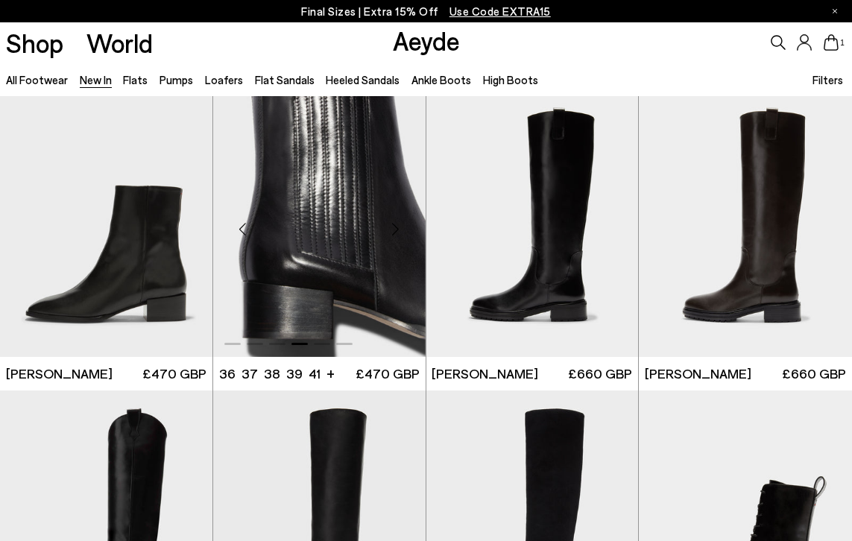
click at [396, 233] on div "Next slide" at bounding box center [396, 229] width 45 height 45
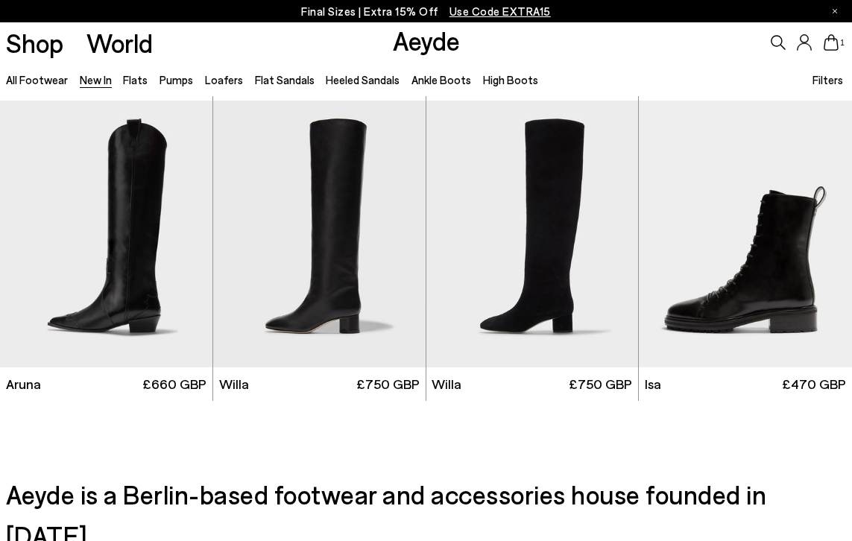
scroll to position [10018, 0]
